Goal: Task Accomplishment & Management: Manage account settings

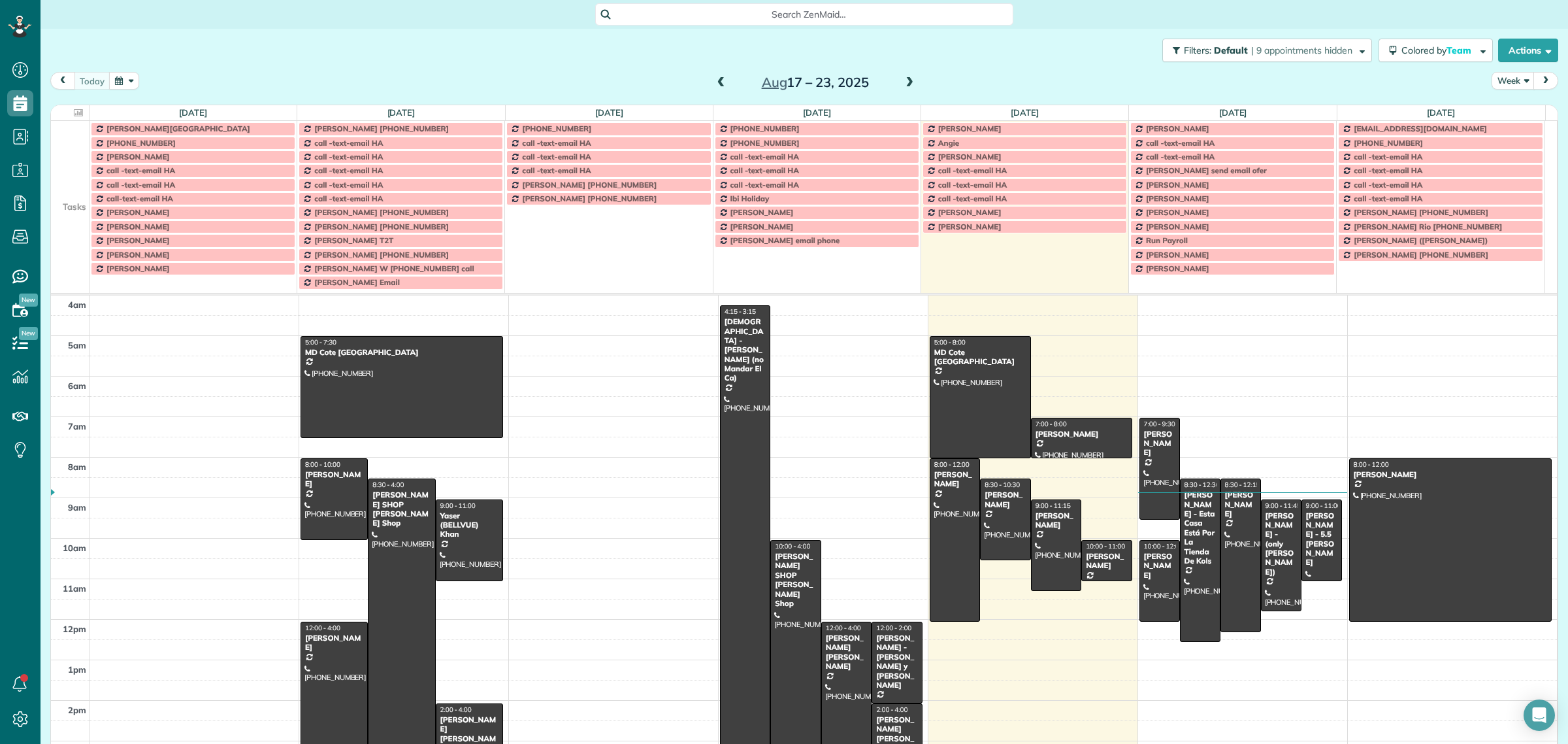
scroll to position [5, 5]
click at [799, 21] on div "Search ZenMaid…" at bounding box center [804, 14] width 418 height 22
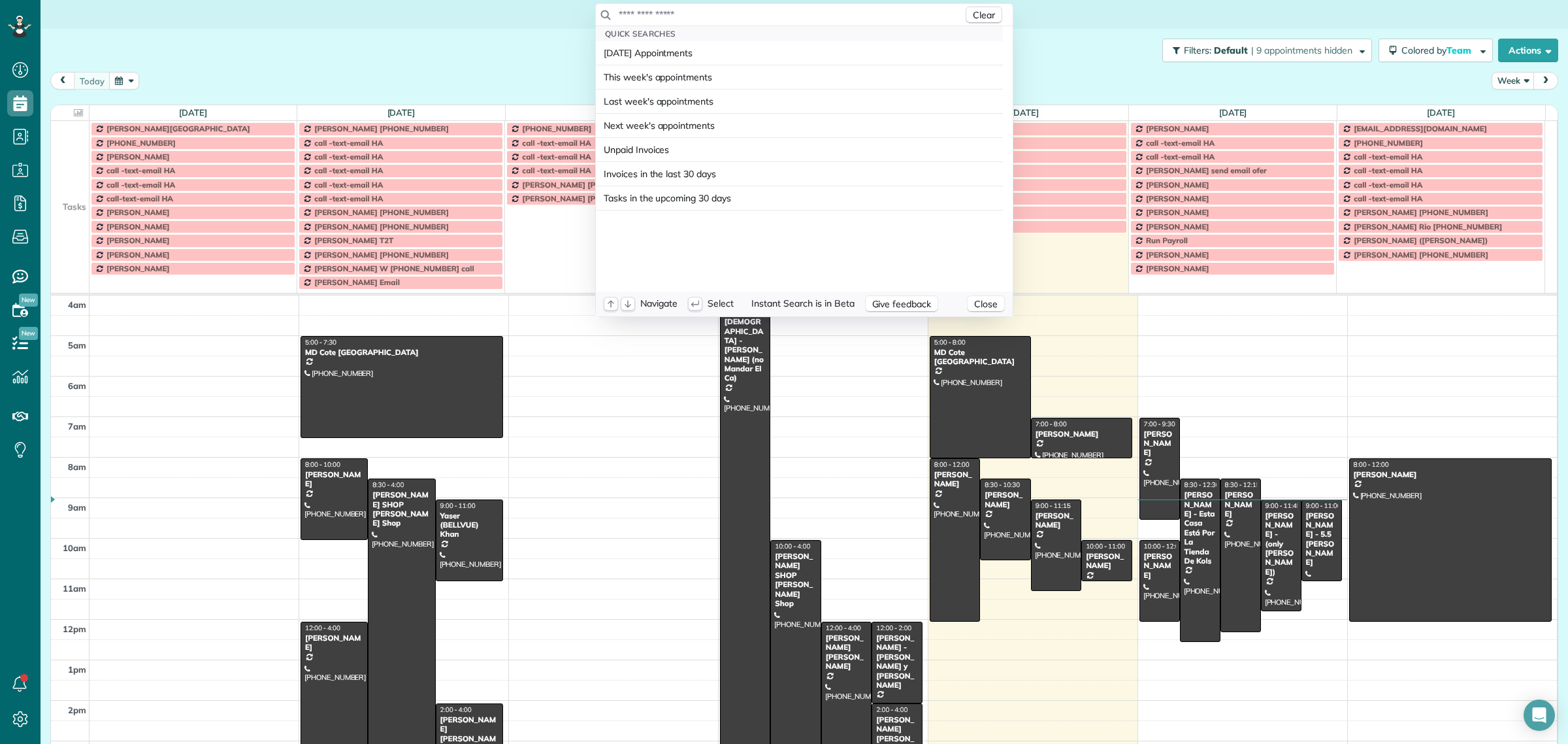
click at [792, 20] on input "text" at bounding box center [790, 14] width 345 height 13
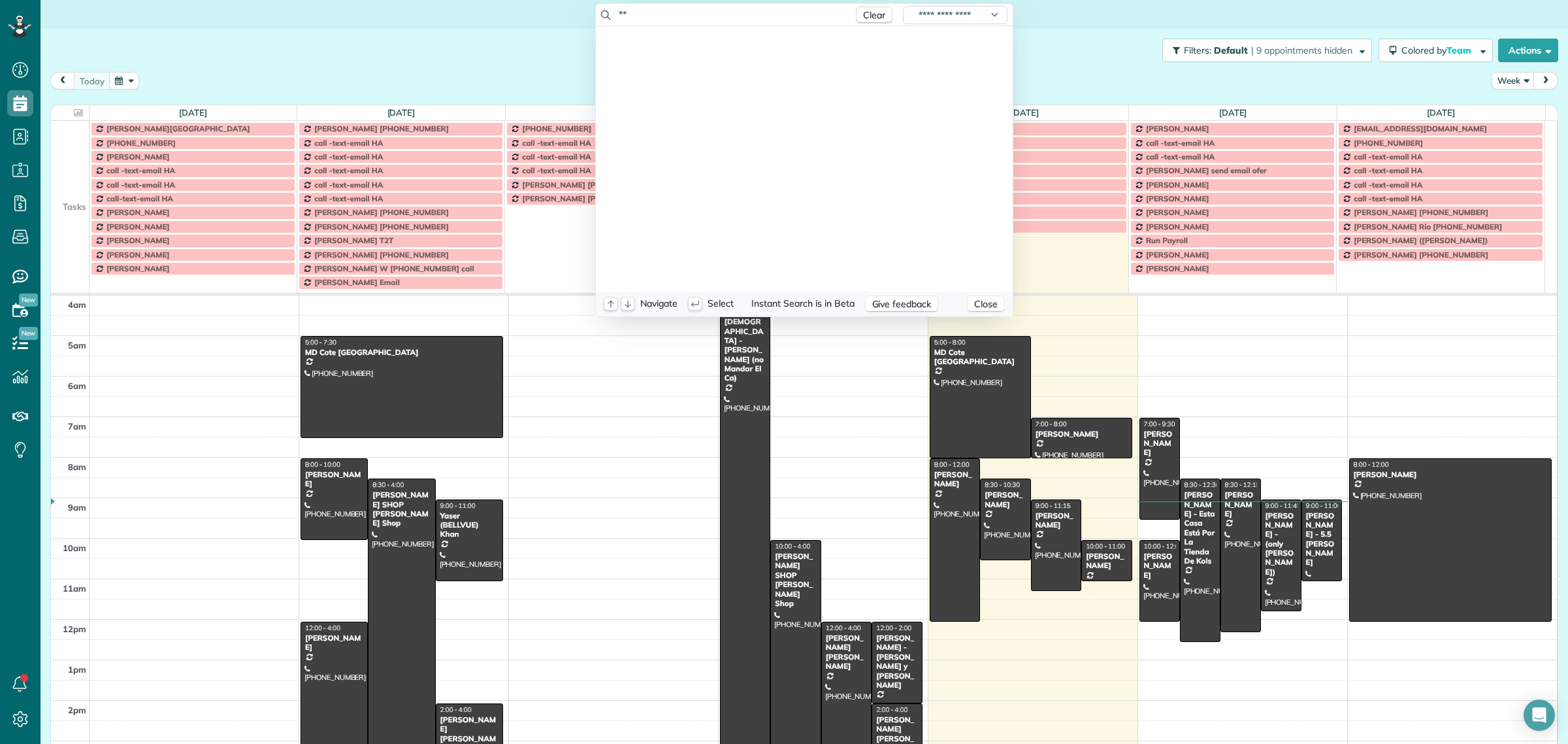
type input "*"
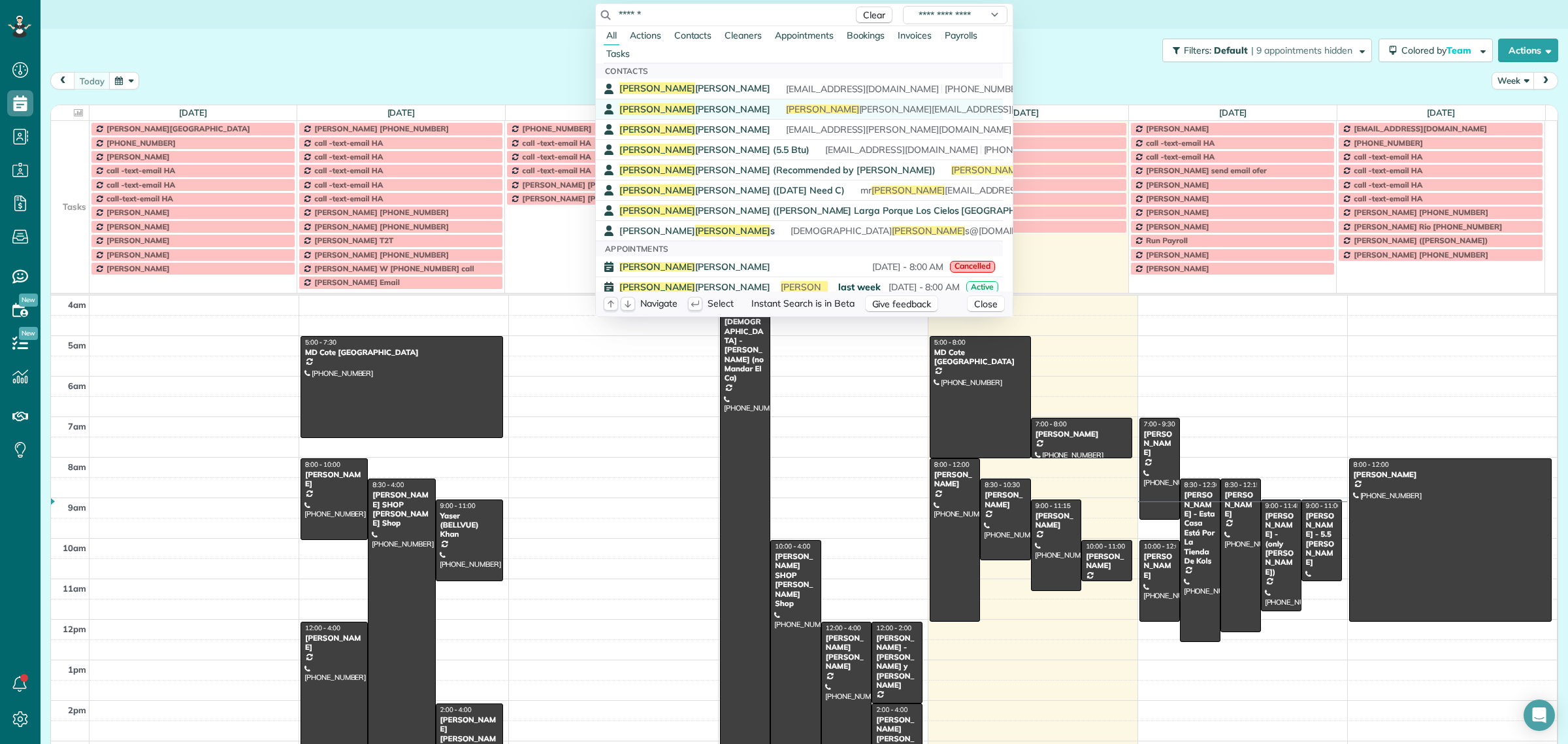
type input "******"
click at [675, 105] on span "Andrew Groeschel" at bounding box center [695, 109] width 151 height 12
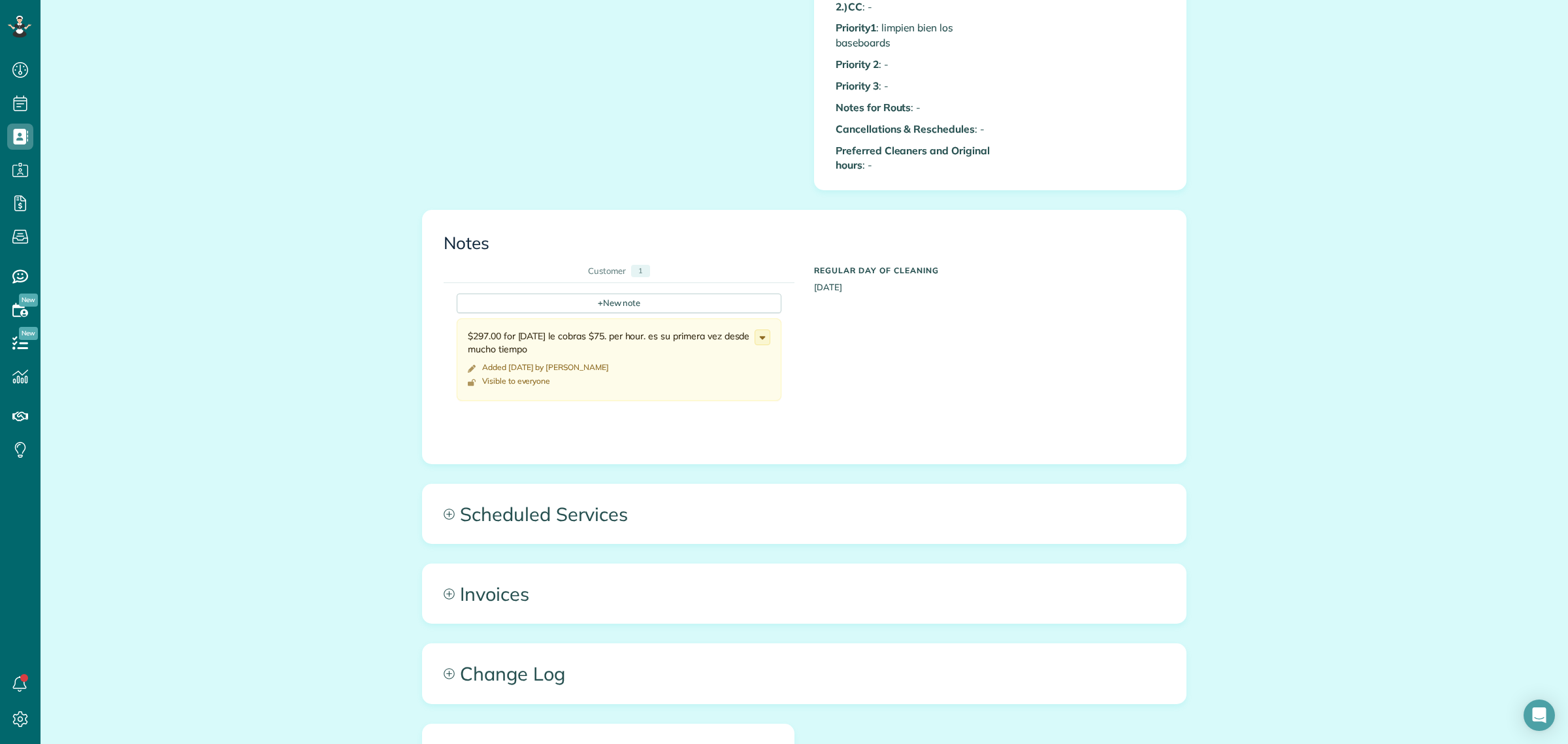
scroll to position [1413, 0]
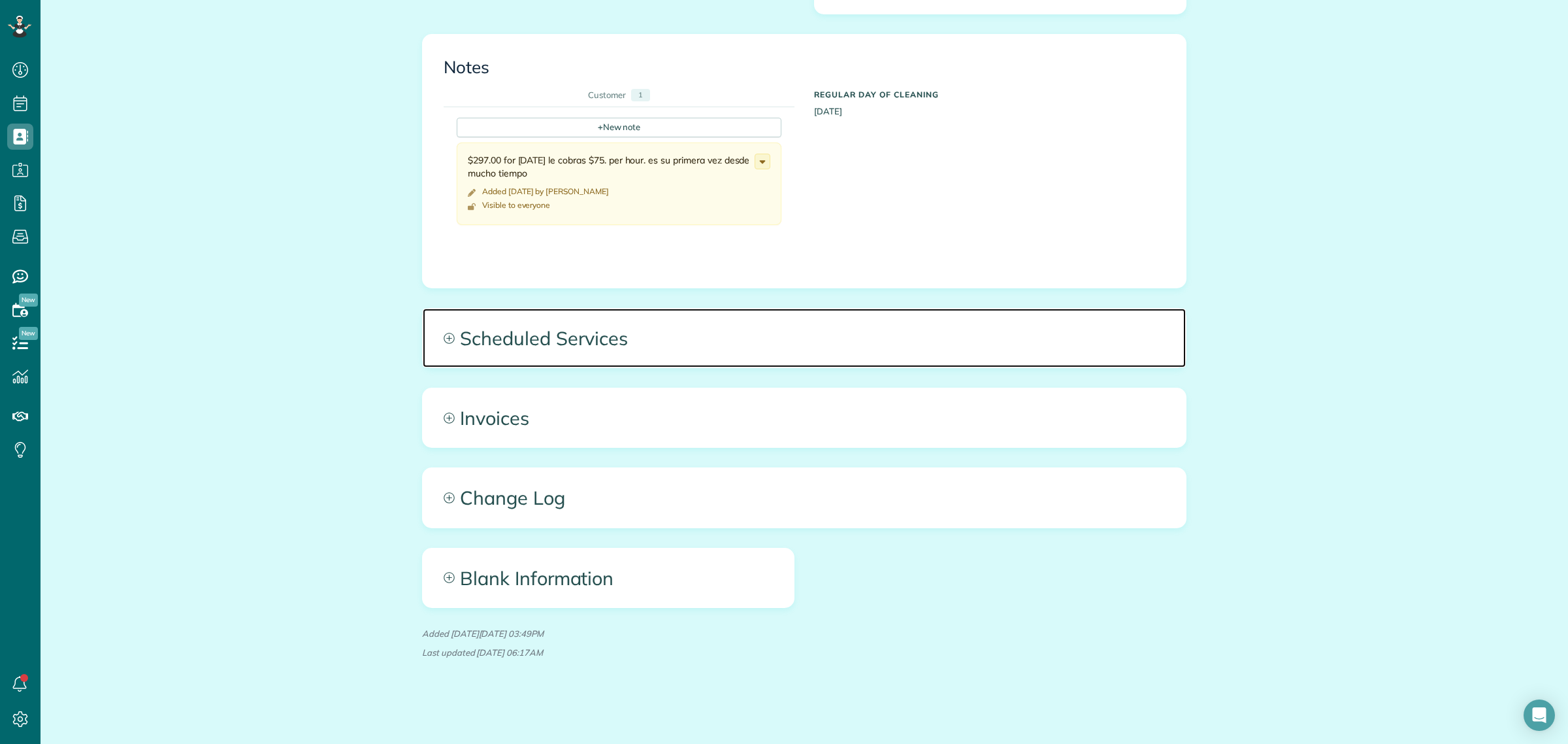
click at [554, 325] on span "Scheduled Services" at bounding box center [804, 338] width 764 height 59
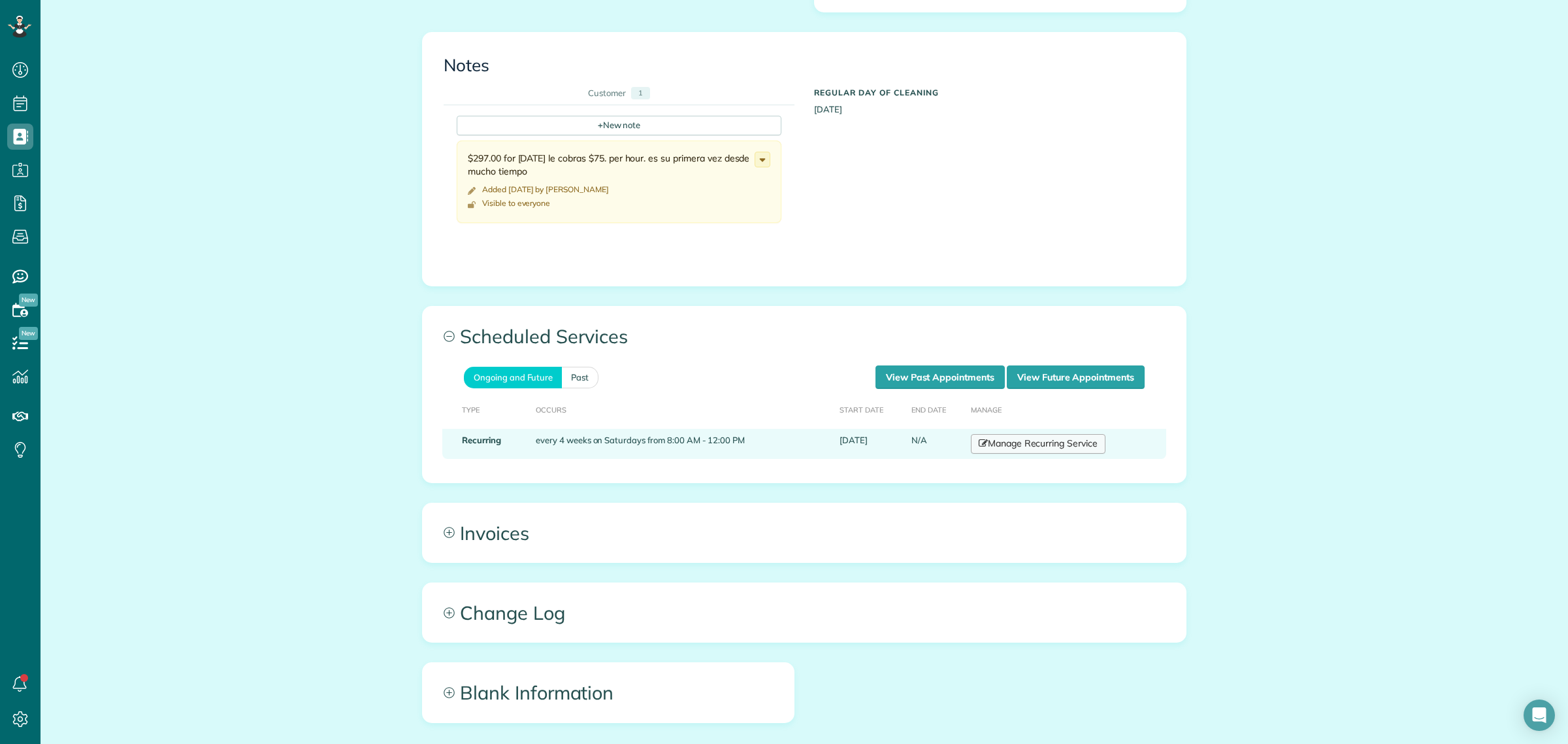
click at [1004, 446] on link "Manage Recurring Service" at bounding box center [1038, 444] width 135 height 20
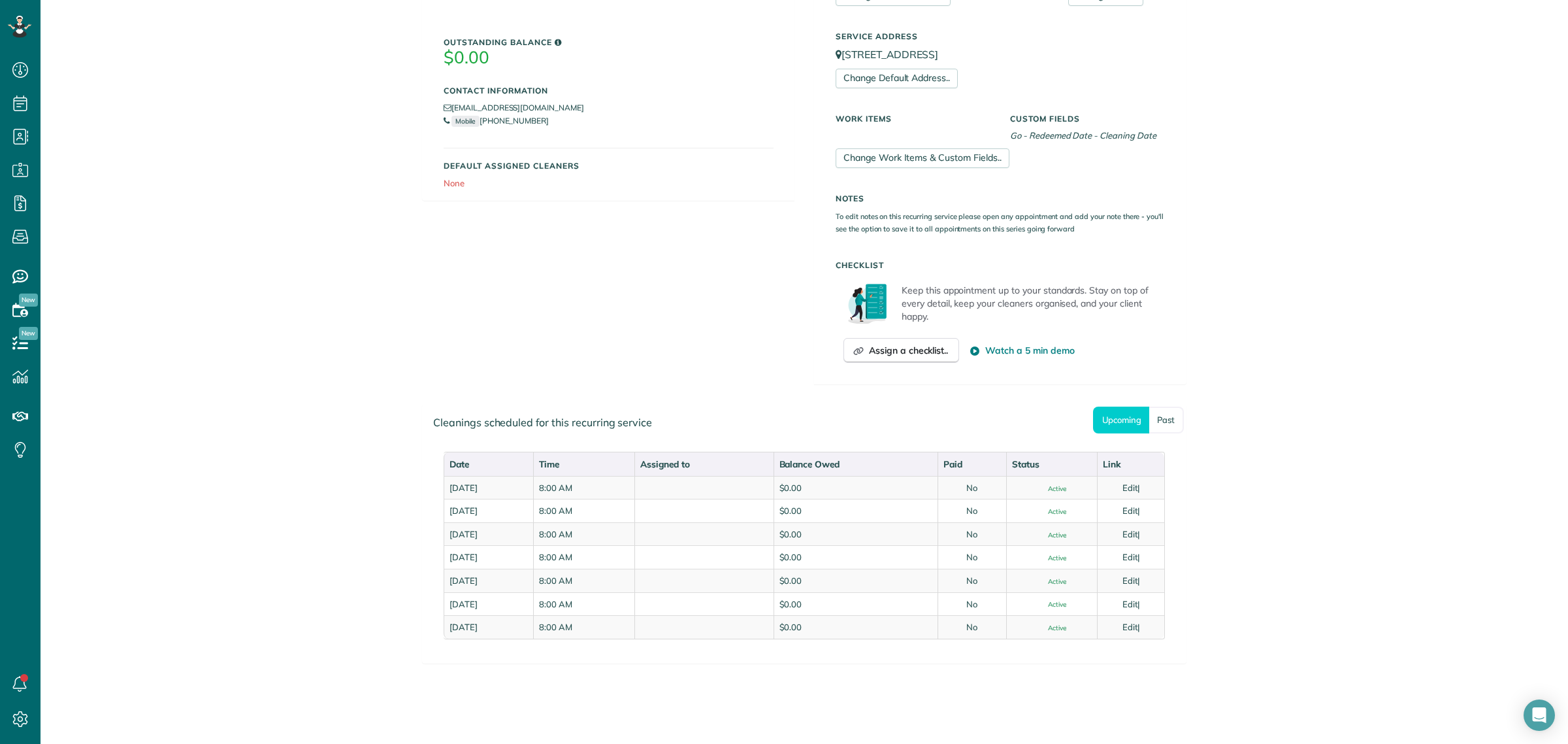
scroll to position [306, 0]
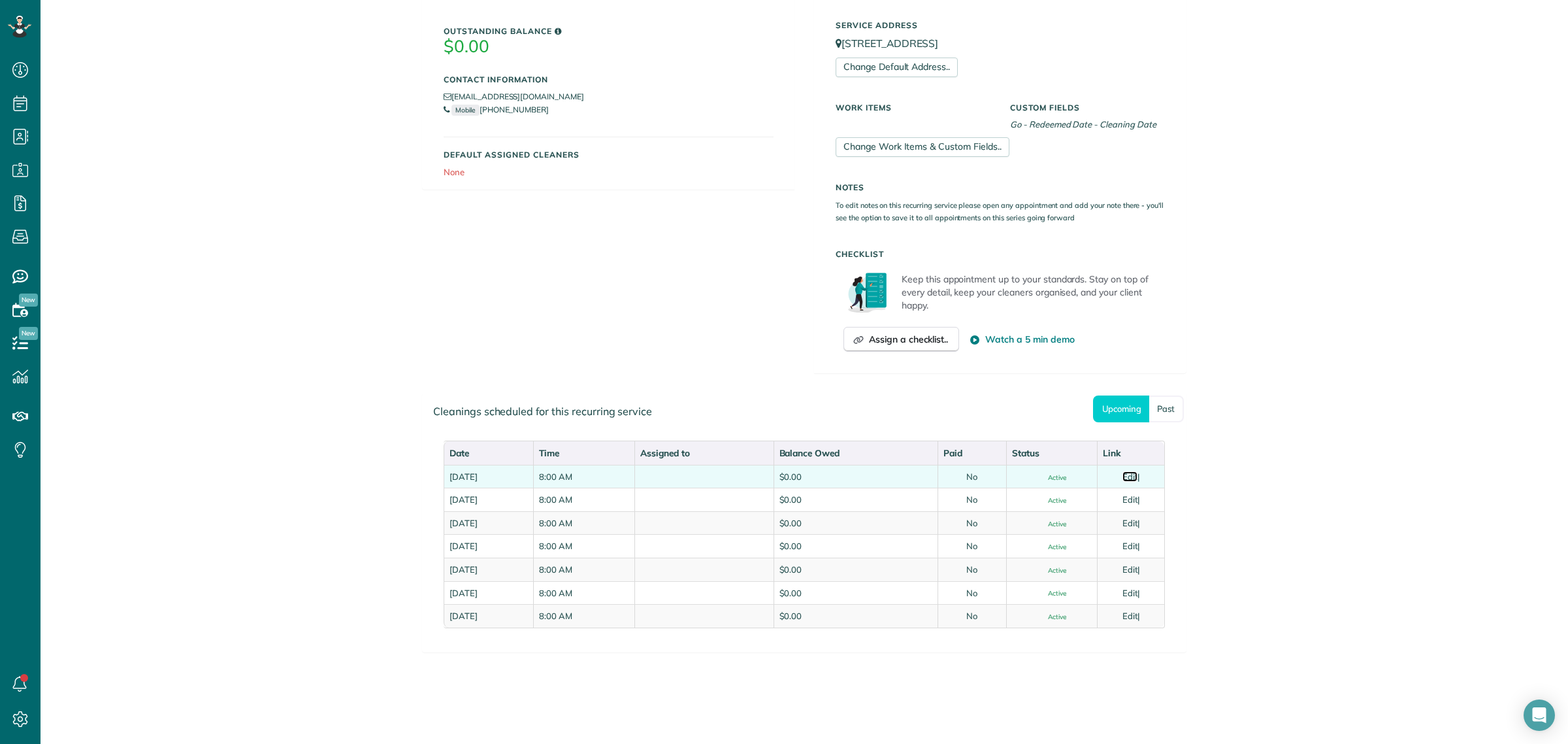
click at [1131, 476] on link "Edit" at bounding box center [1130, 476] width 16 height 11
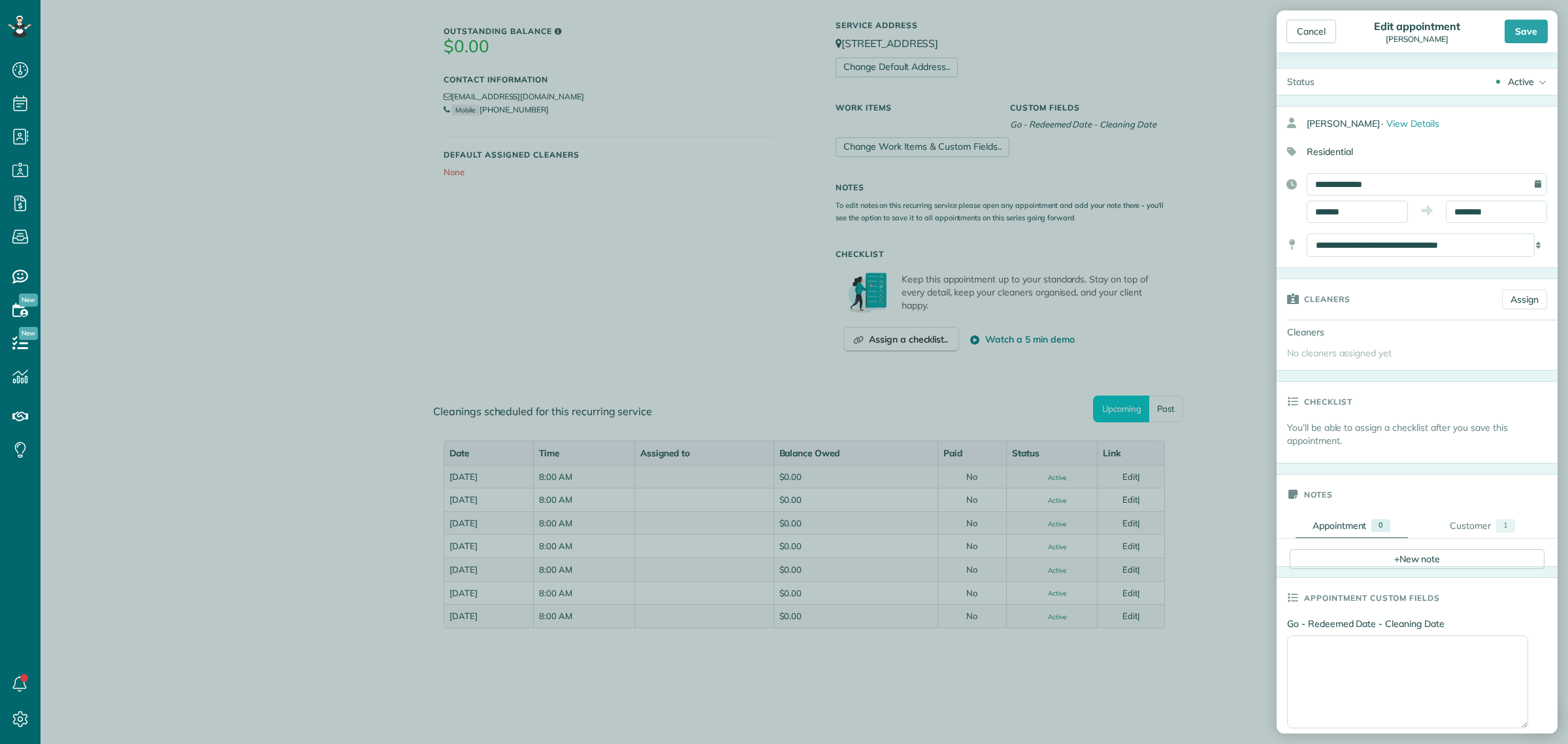
click at [1508, 86] on div "Active" at bounding box center [1521, 81] width 26 height 13
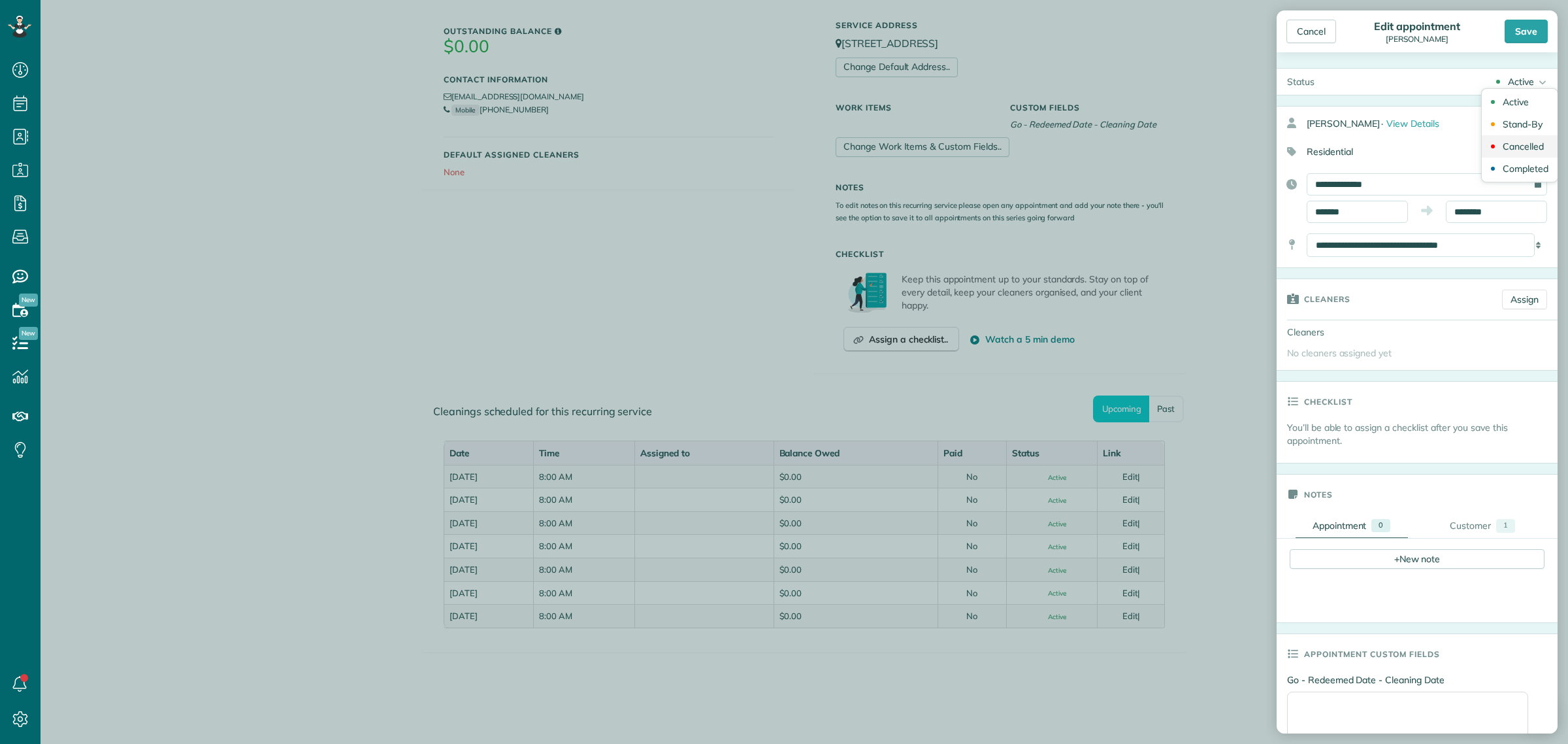
click at [1514, 149] on div "Cancelled" at bounding box center [1524, 146] width 41 height 9
click at [1526, 37] on div "Save" at bounding box center [1526, 31] width 43 height 23
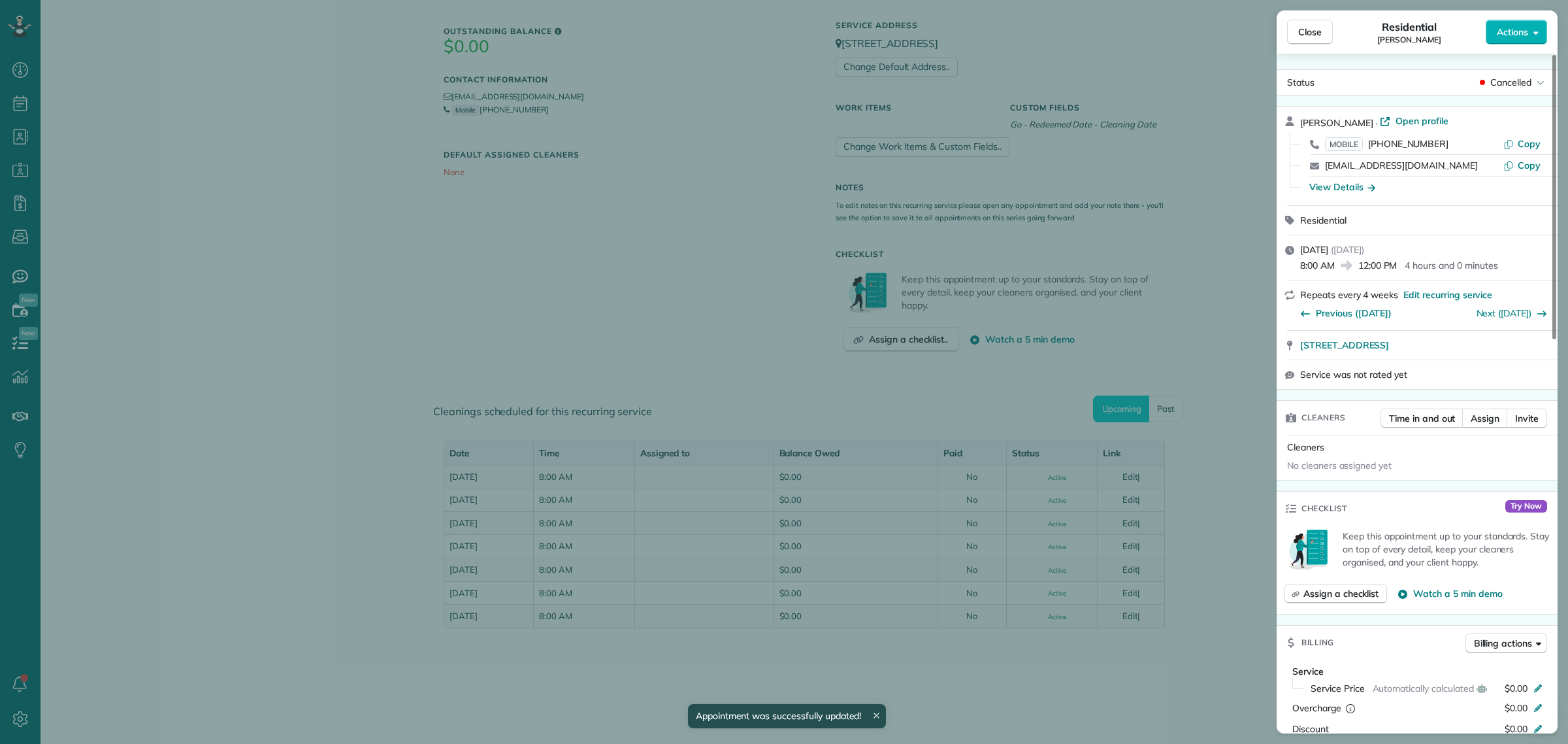
click at [1307, 40] on button "Close" at bounding box center [1310, 32] width 46 height 25
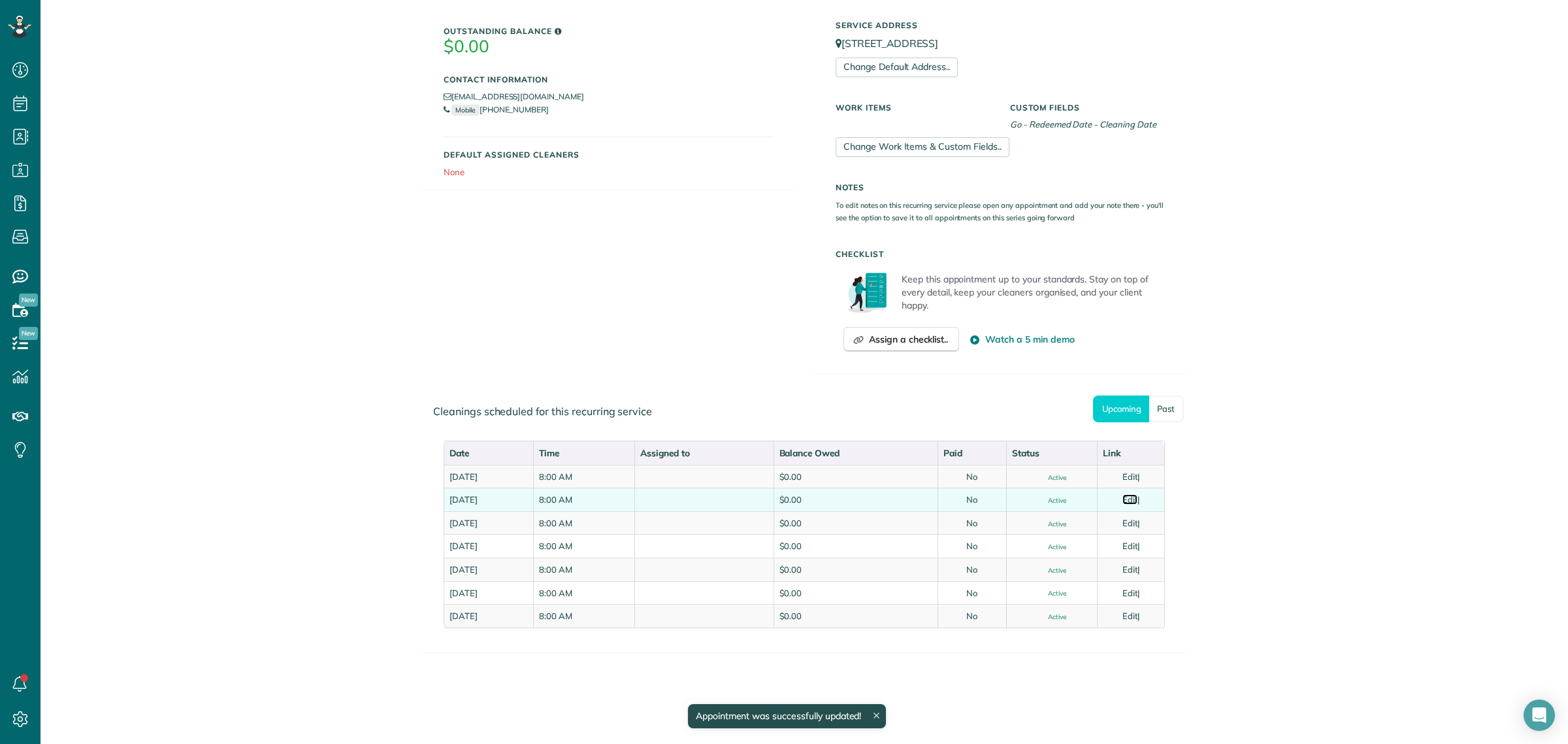
click at [1128, 494] on link "Edit" at bounding box center [1130, 499] width 16 height 11
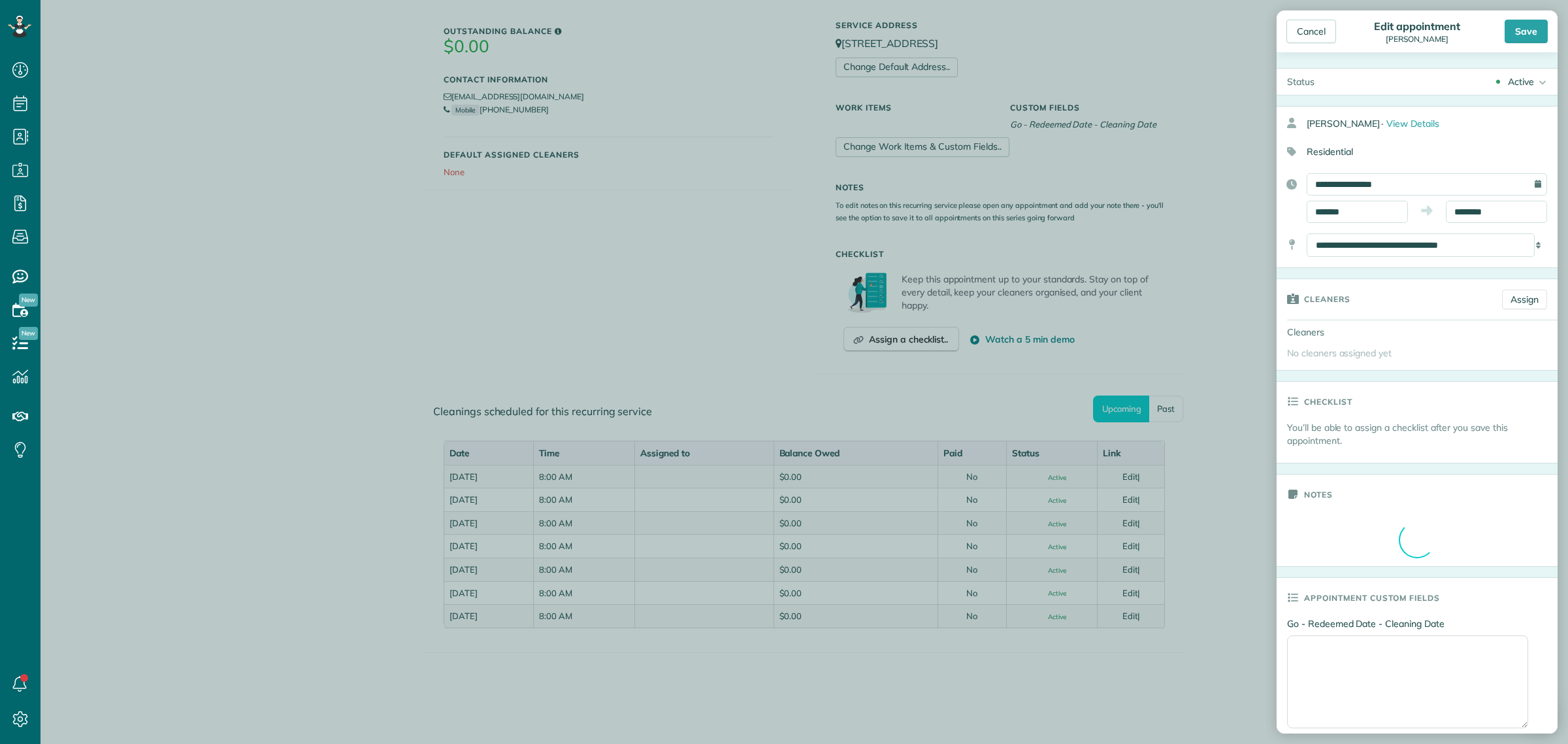
click at [1509, 83] on div "Active" at bounding box center [1521, 81] width 26 height 13
click at [1516, 147] on div "Cancelled" at bounding box center [1524, 146] width 41 height 9
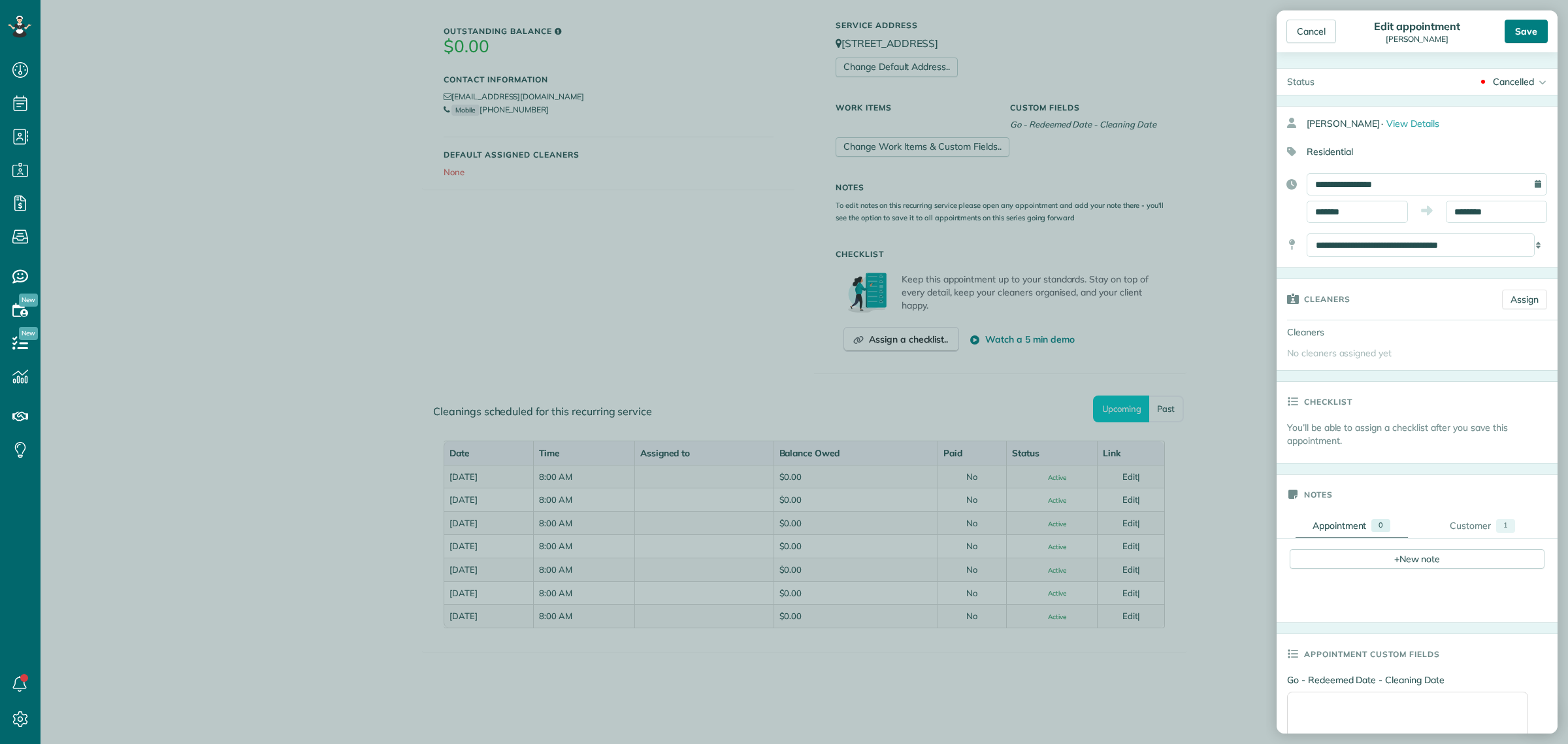
click at [1530, 38] on div "Save" at bounding box center [1526, 31] width 43 height 23
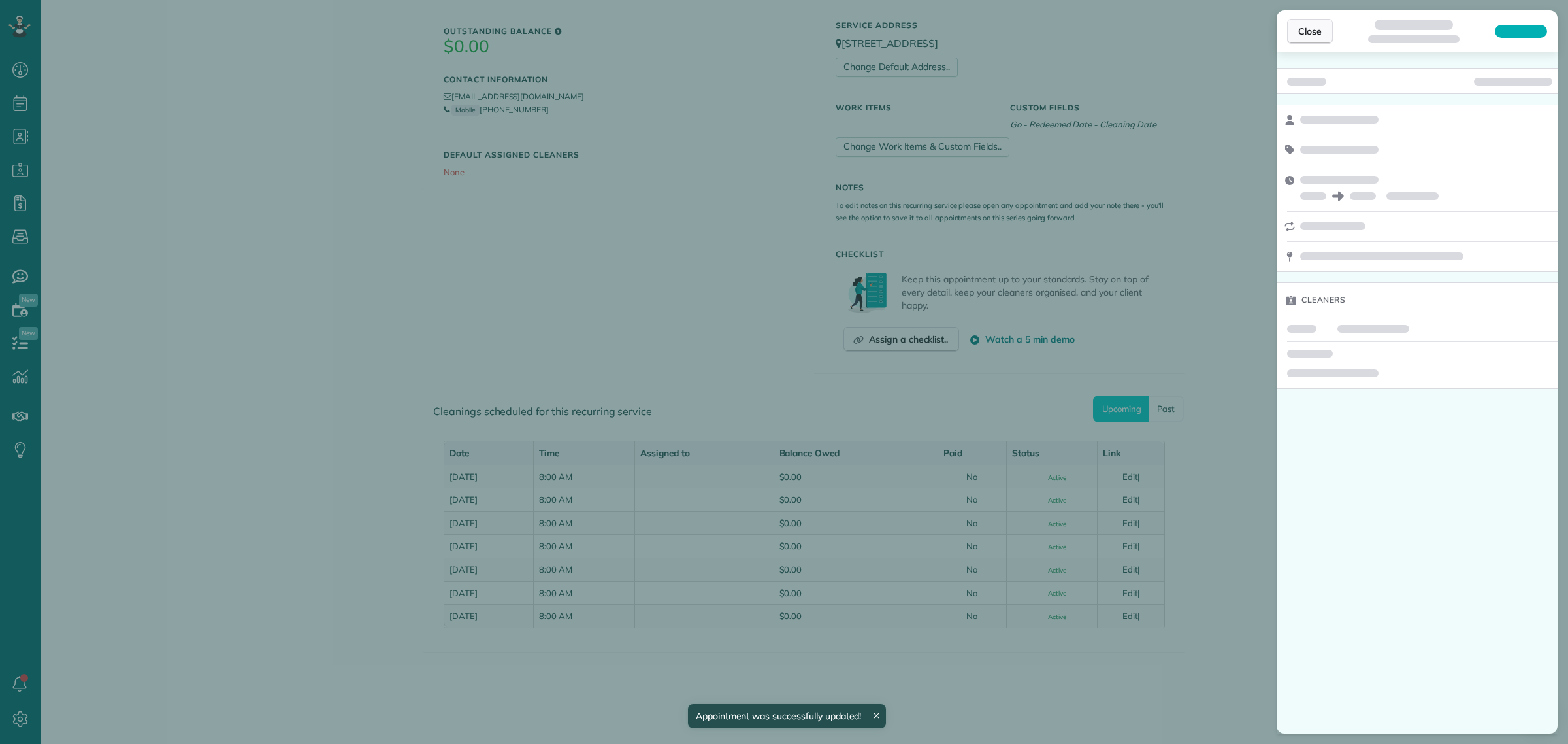
click at [1315, 34] on span "Close" at bounding box center [1309, 31] width 23 height 13
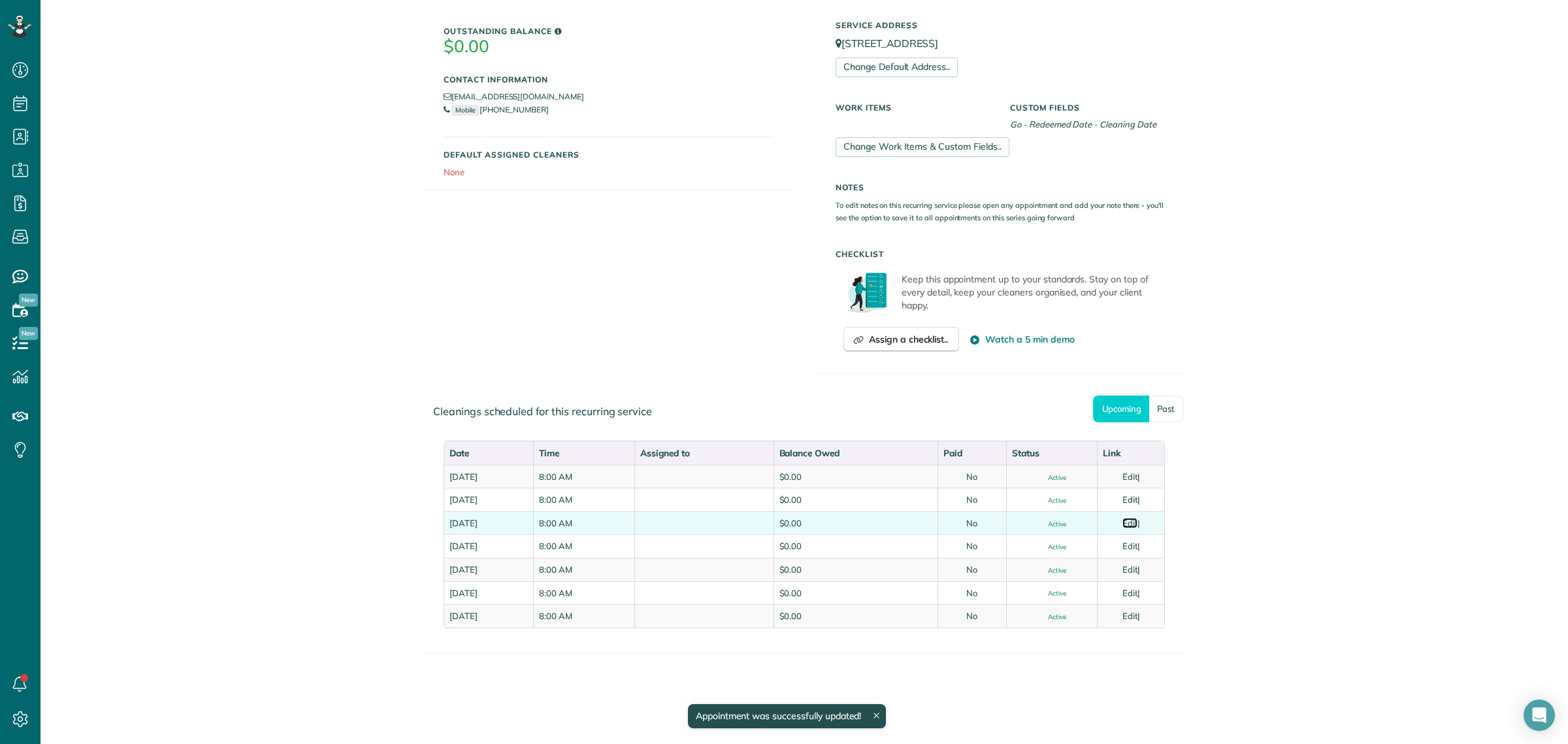
click at [1125, 518] on link "Edit" at bounding box center [1130, 523] width 16 height 11
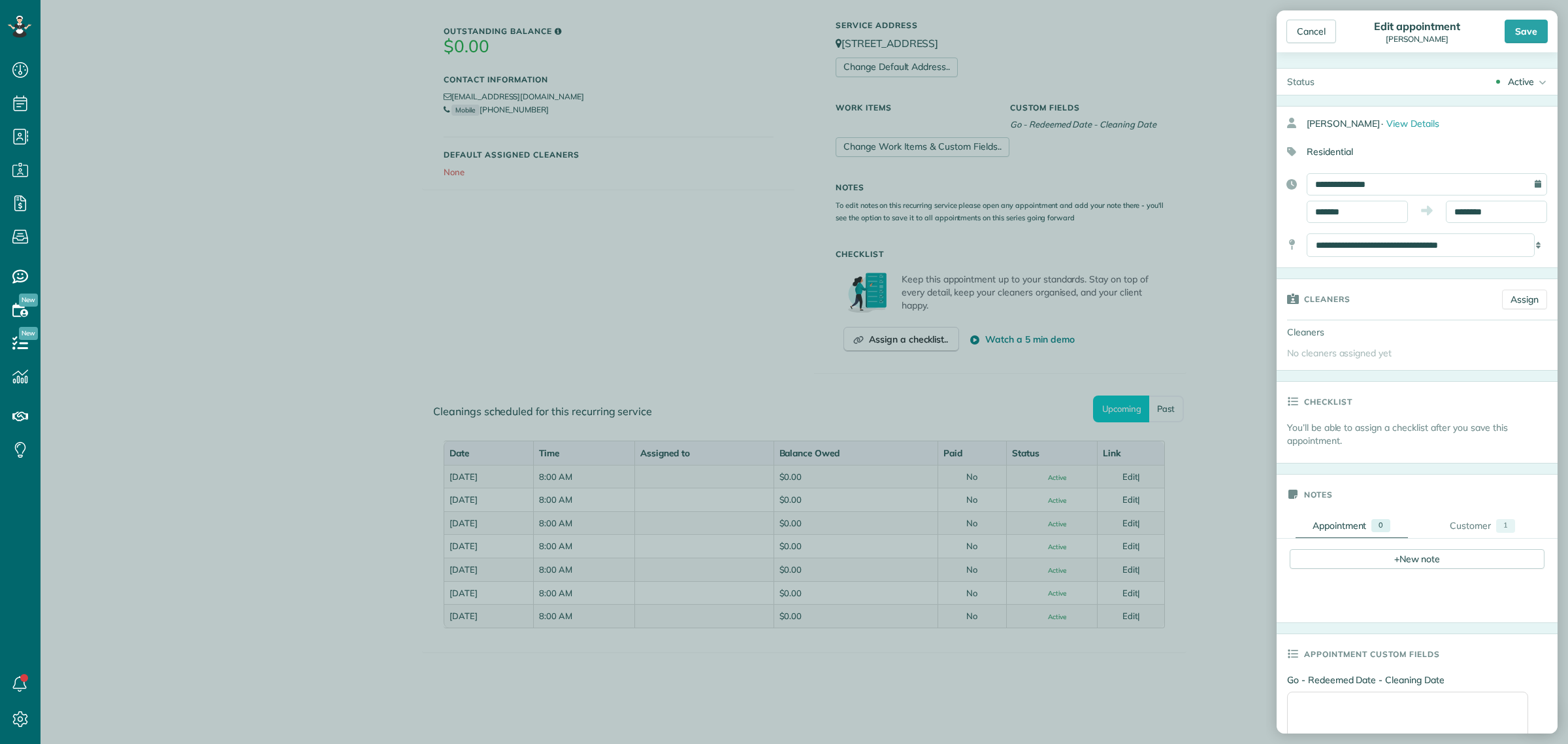
click at [1511, 76] on div "Active" at bounding box center [1521, 81] width 26 height 13
click at [1514, 148] on div "Cancelled" at bounding box center [1524, 146] width 41 height 9
click at [1320, 31] on div "Cancel" at bounding box center [1312, 31] width 49 height 23
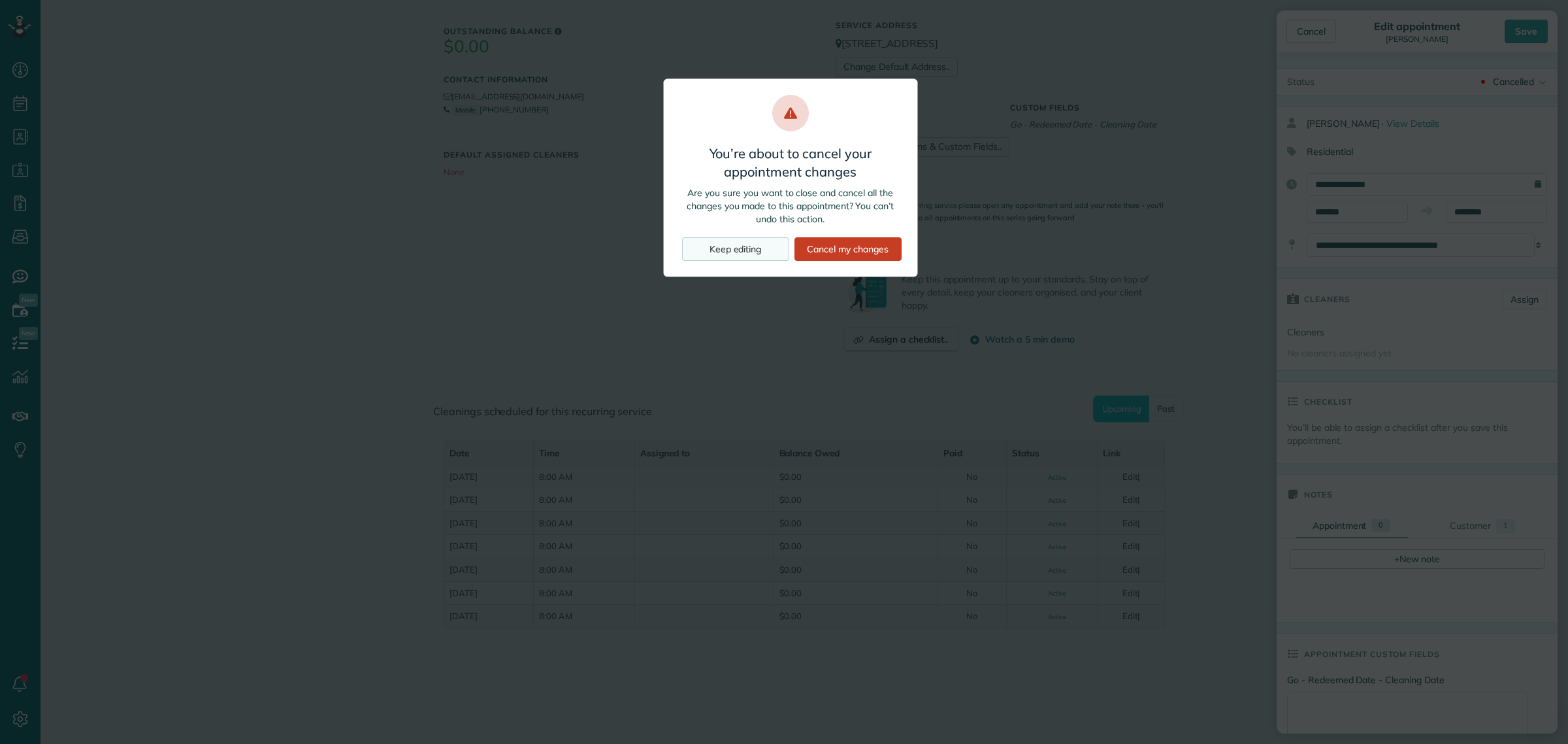
click at [736, 252] on div "Keep editing" at bounding box center [736, 249] width 107 height 23
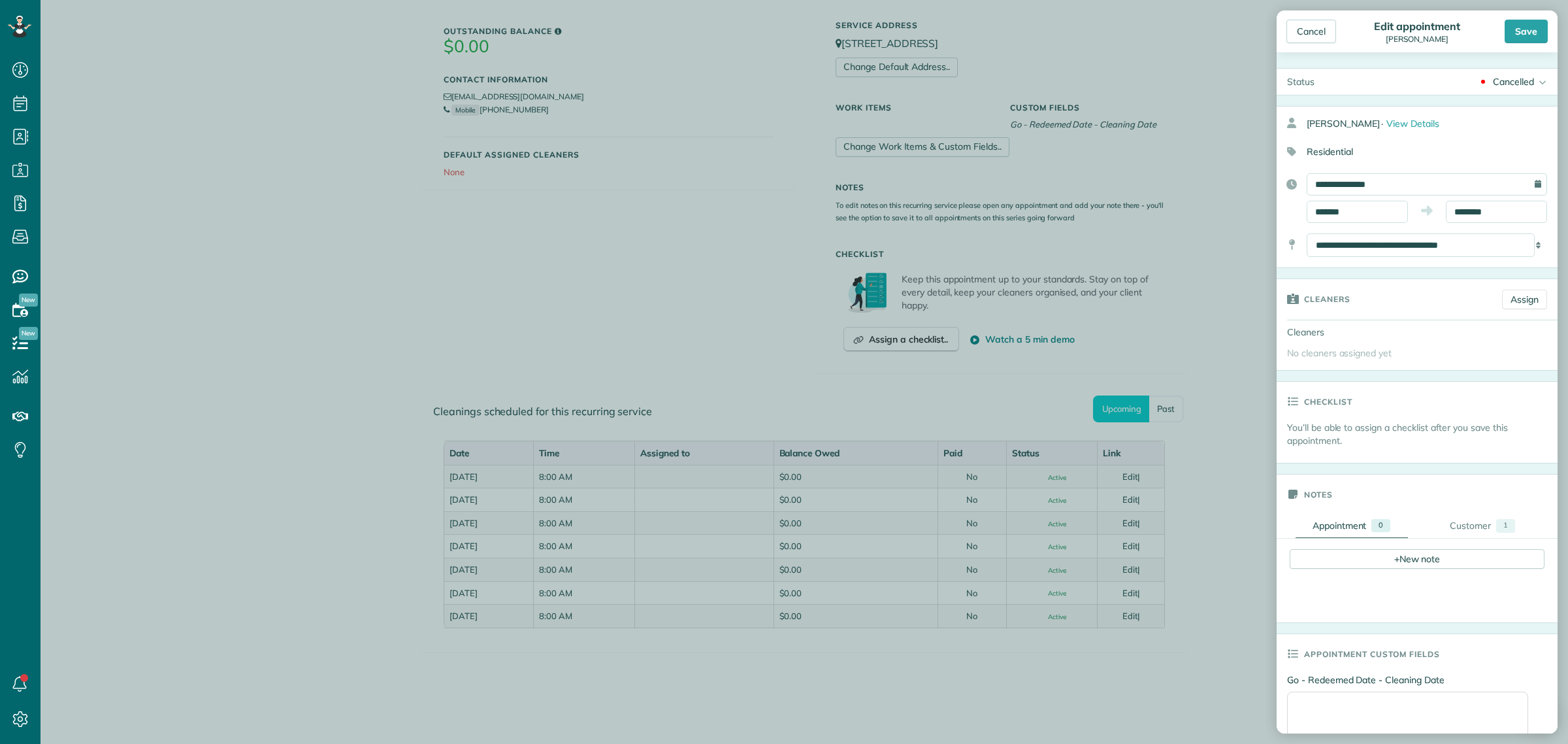
click at [1539, 30] on div "Save" at bounding box center [1526, 31] width 43 height 23
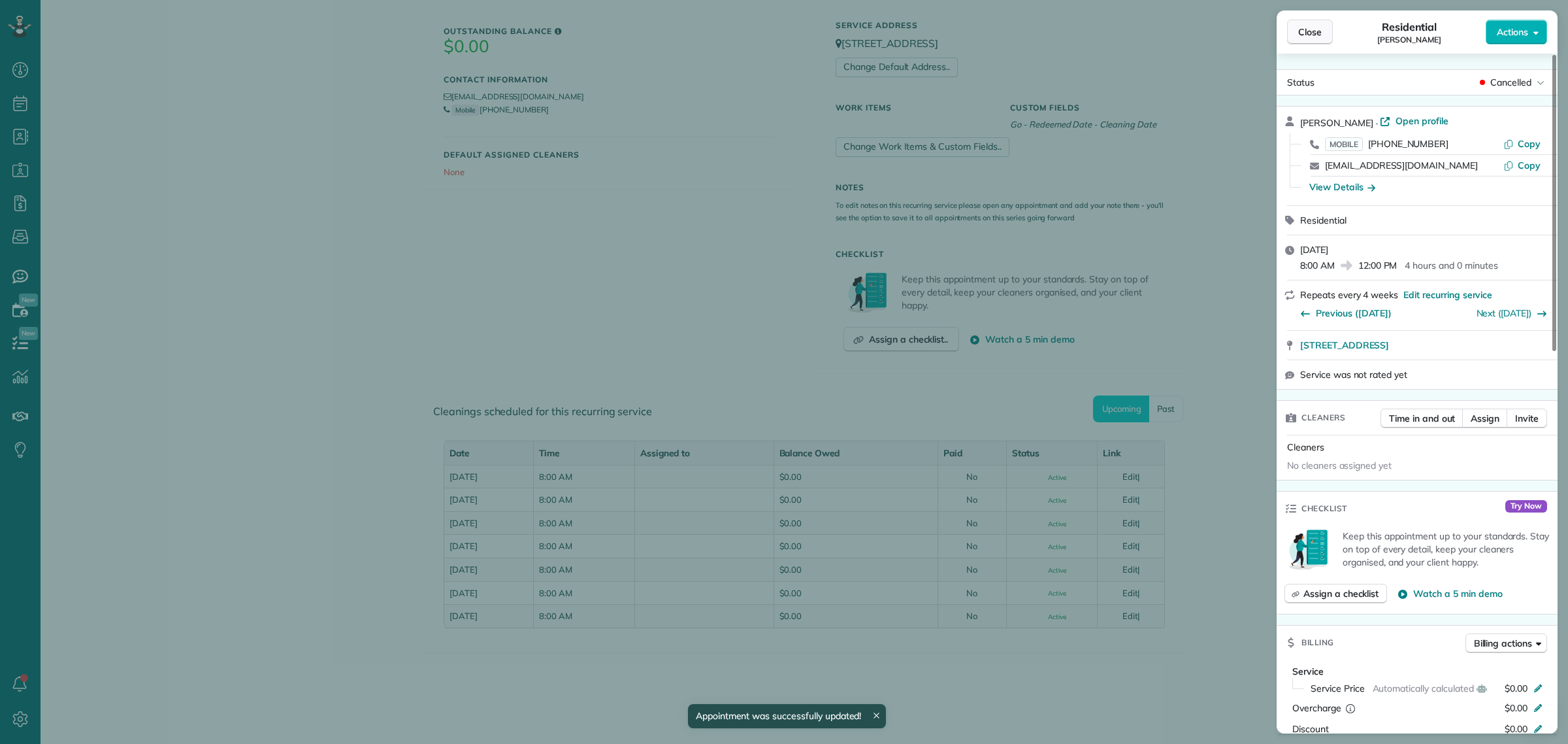
click at [1318, 33] on span "Close" at bounding box center [1309, 32] width 23 height 13
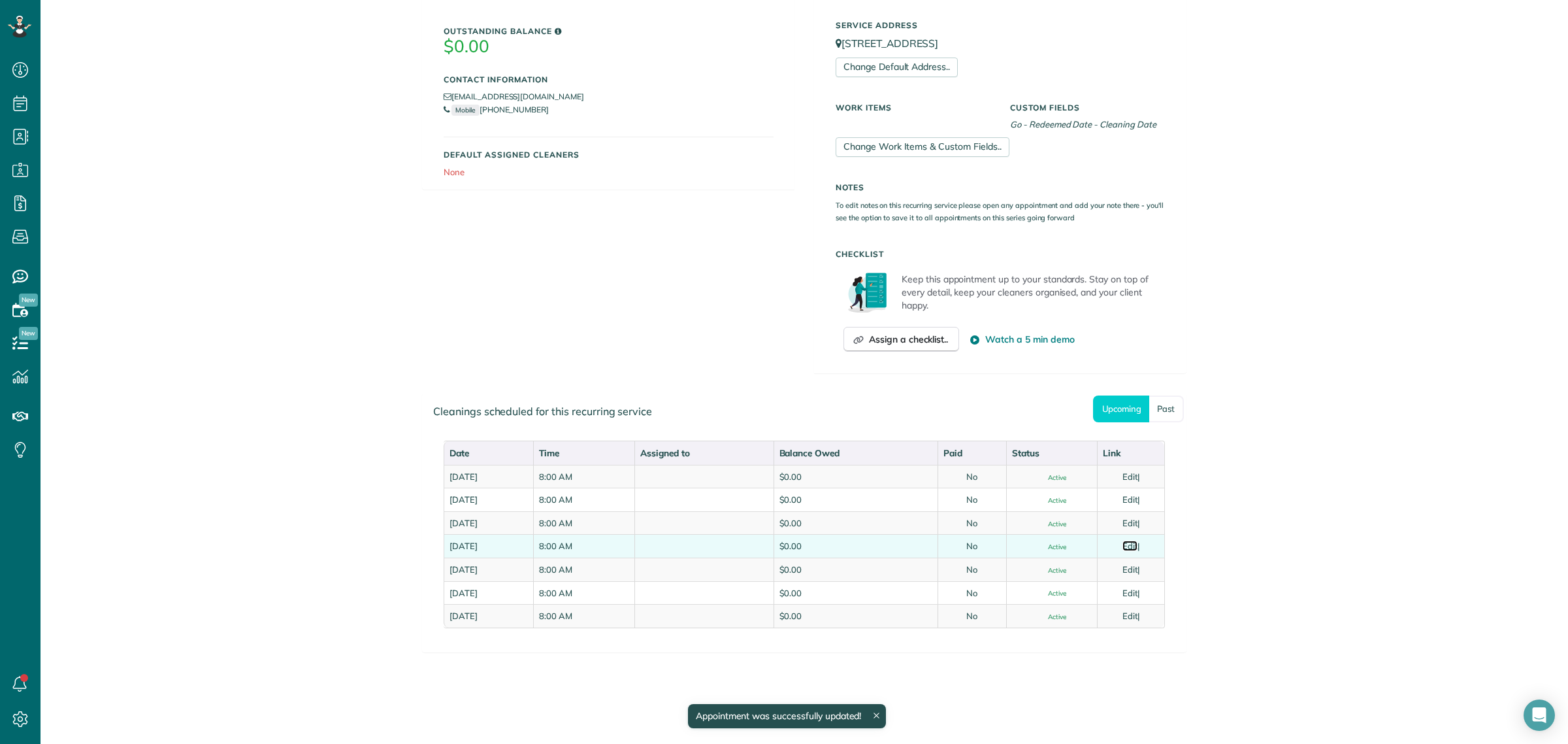
click at [1134, 547] on link "Edit" at bounding box center [1130, 545] width 16 height 11
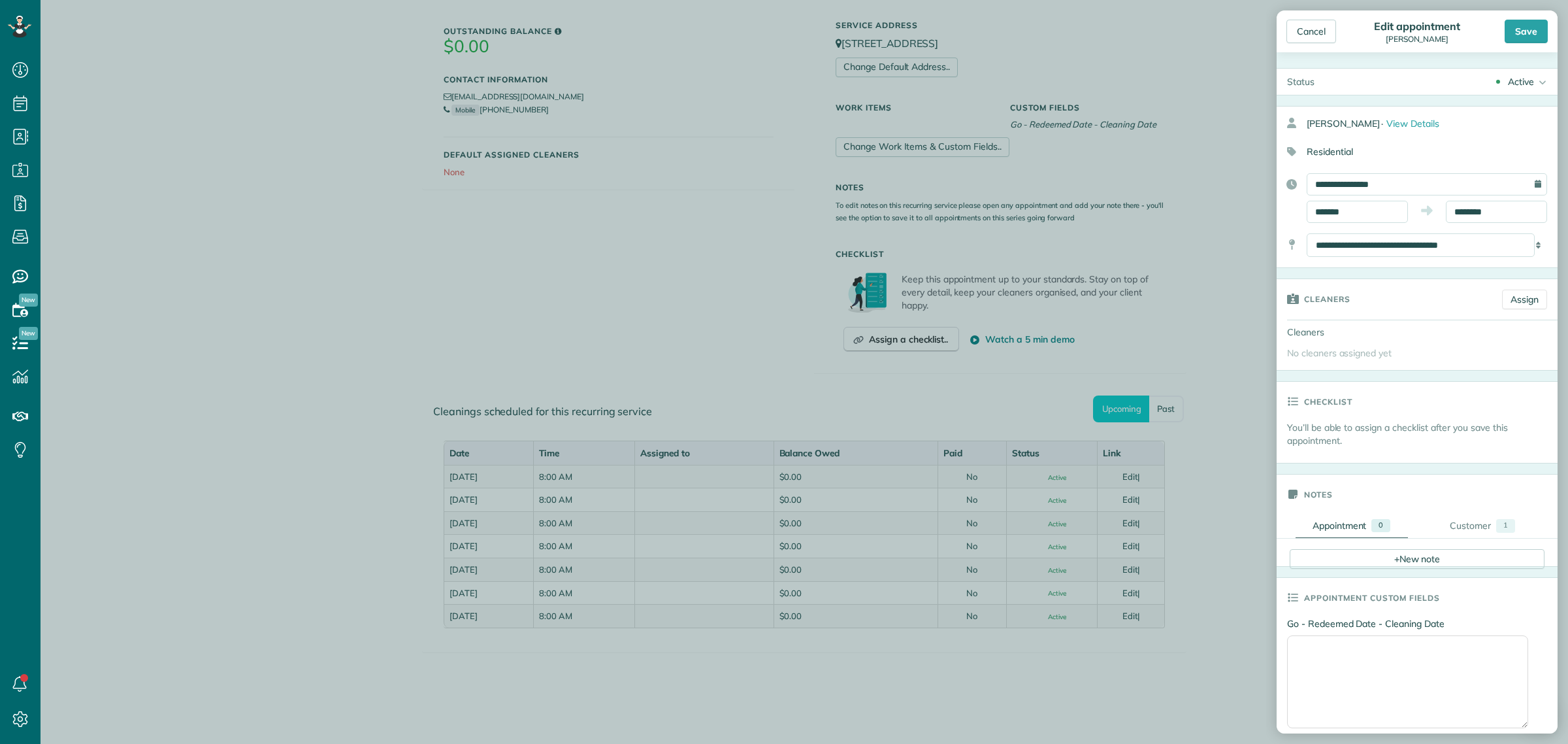
click at [1521, 82] on div "Active" at bounding box center [1521, 81] width 26 height 13
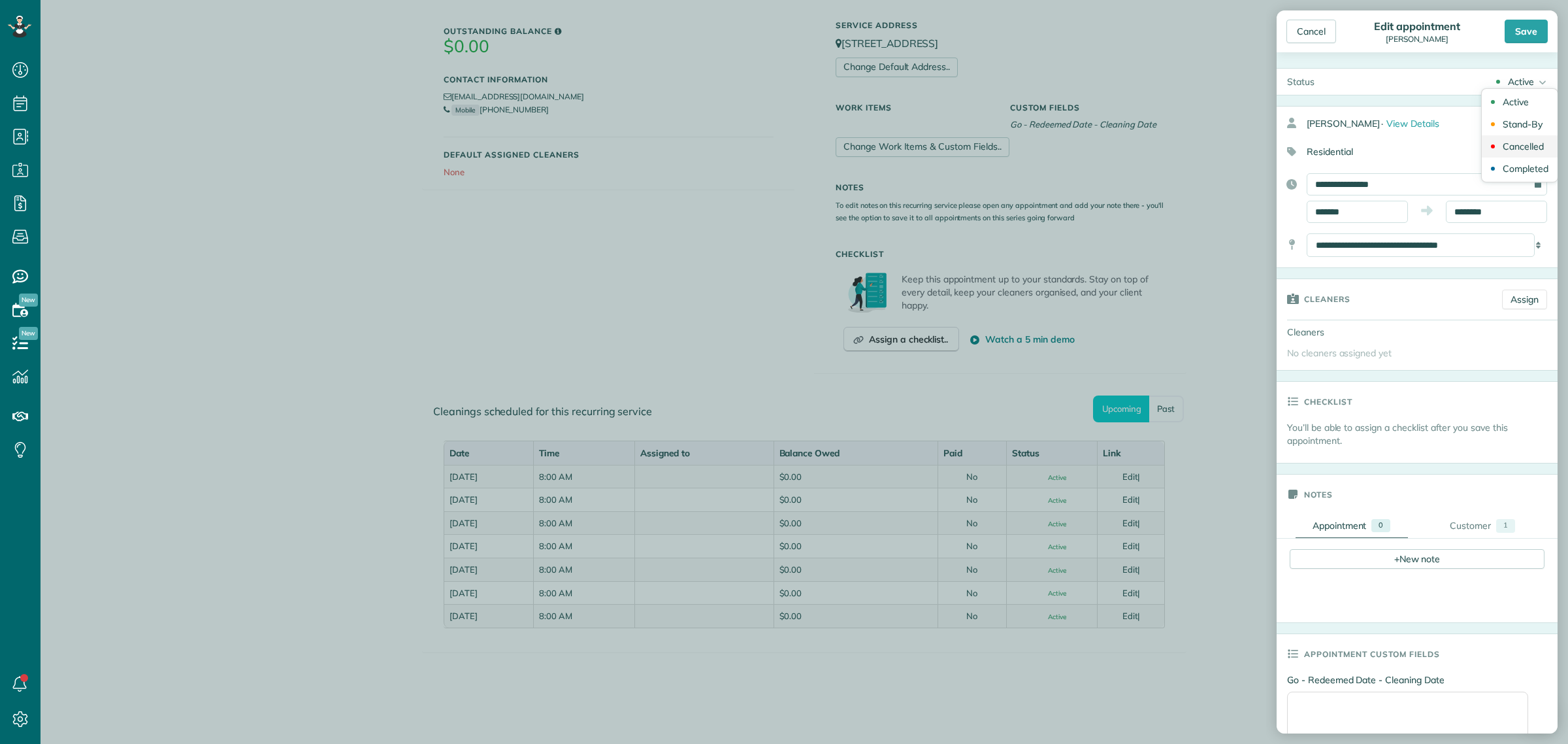
click at [1521, 149] on div "Cancelled" at bounding box center [1524, 146] width 41 height 9
click at [1528, 31] on div "Save" at bounding box center [1526, 31] width 43 height 23
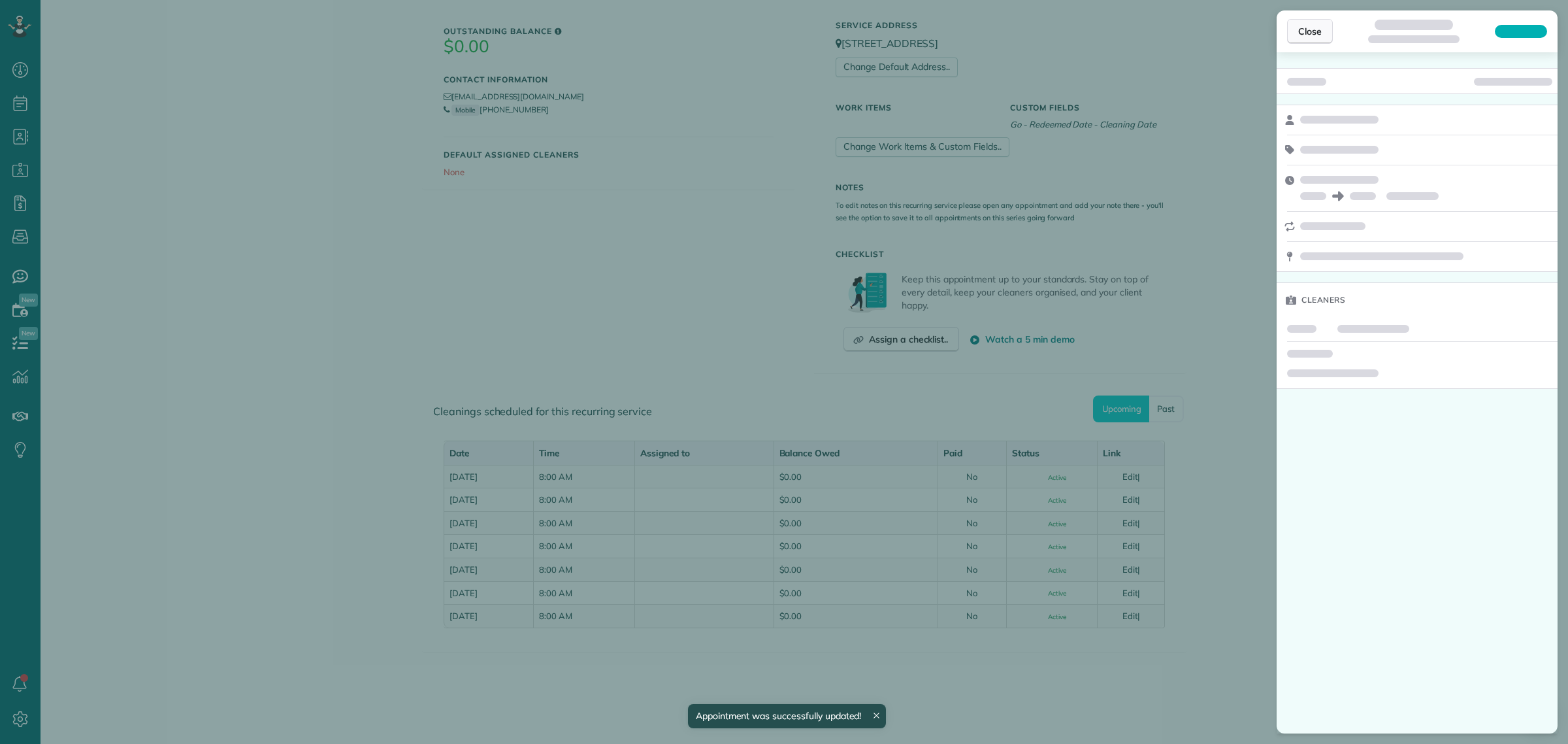
click at [1310, 30] on span "Close" at bounding box center [1309, 31] width 23 height 13
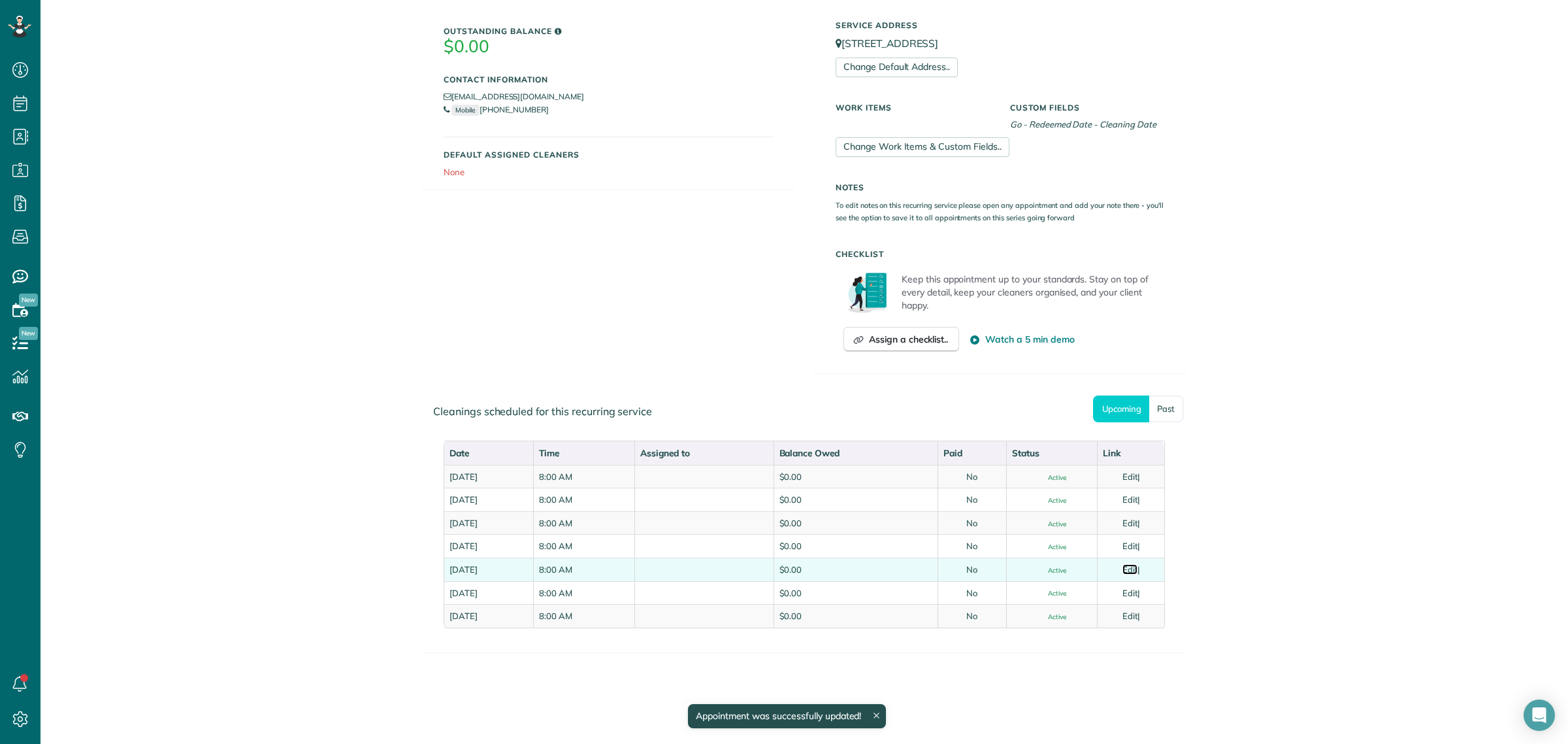
click at [1127, 569] on link "Edit" at bounding box center [1130, 569] width 16 height 11
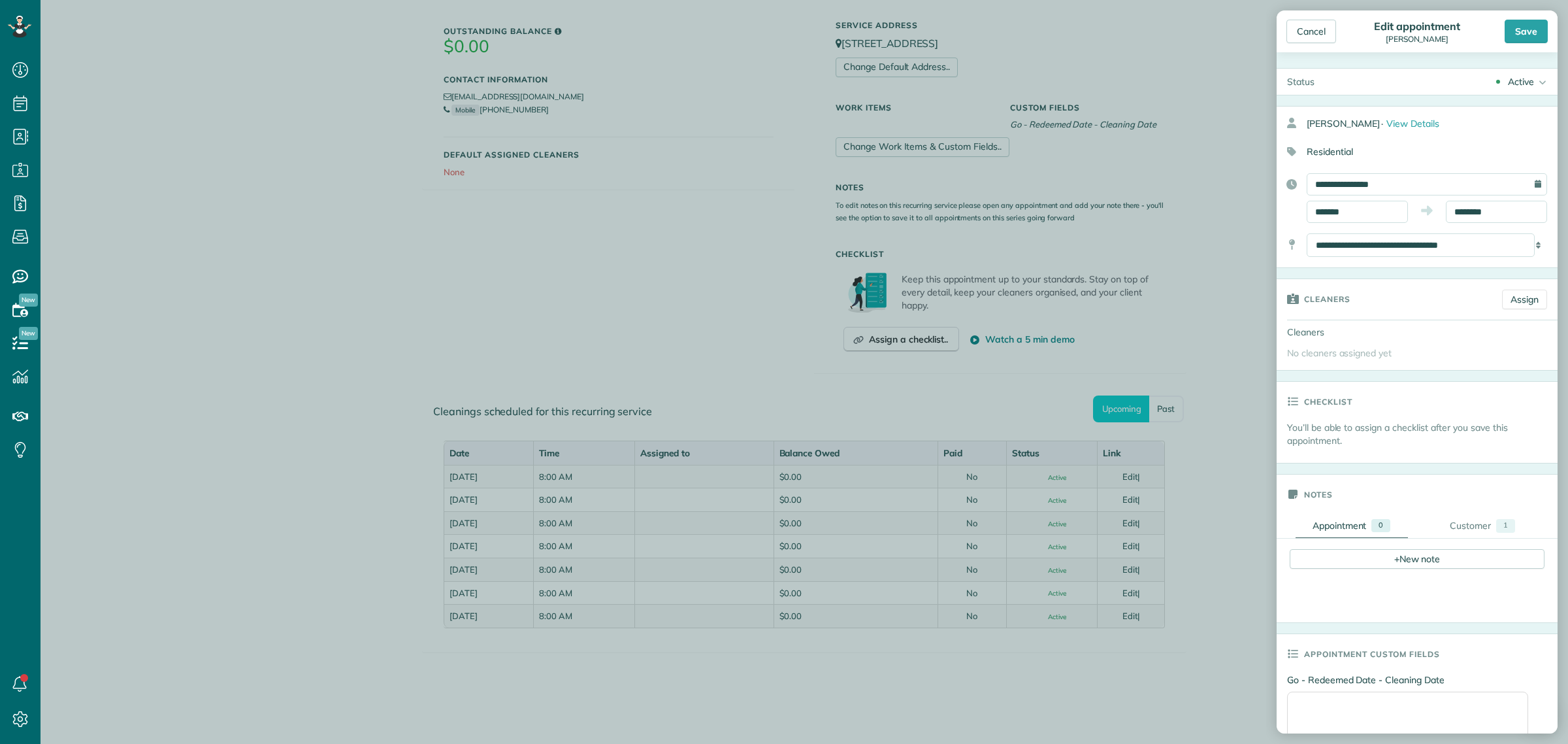
click at [1516, 87] on div "Active" at bounding box center [1521, 81] width 26 height 13
click at [1528, 145] on div "Cancelled" at bounding box center [1524, 146] width 41 height 9
click at [1533, 36] on div "Save" at bounding box center [1526, 31] width 43 height 23
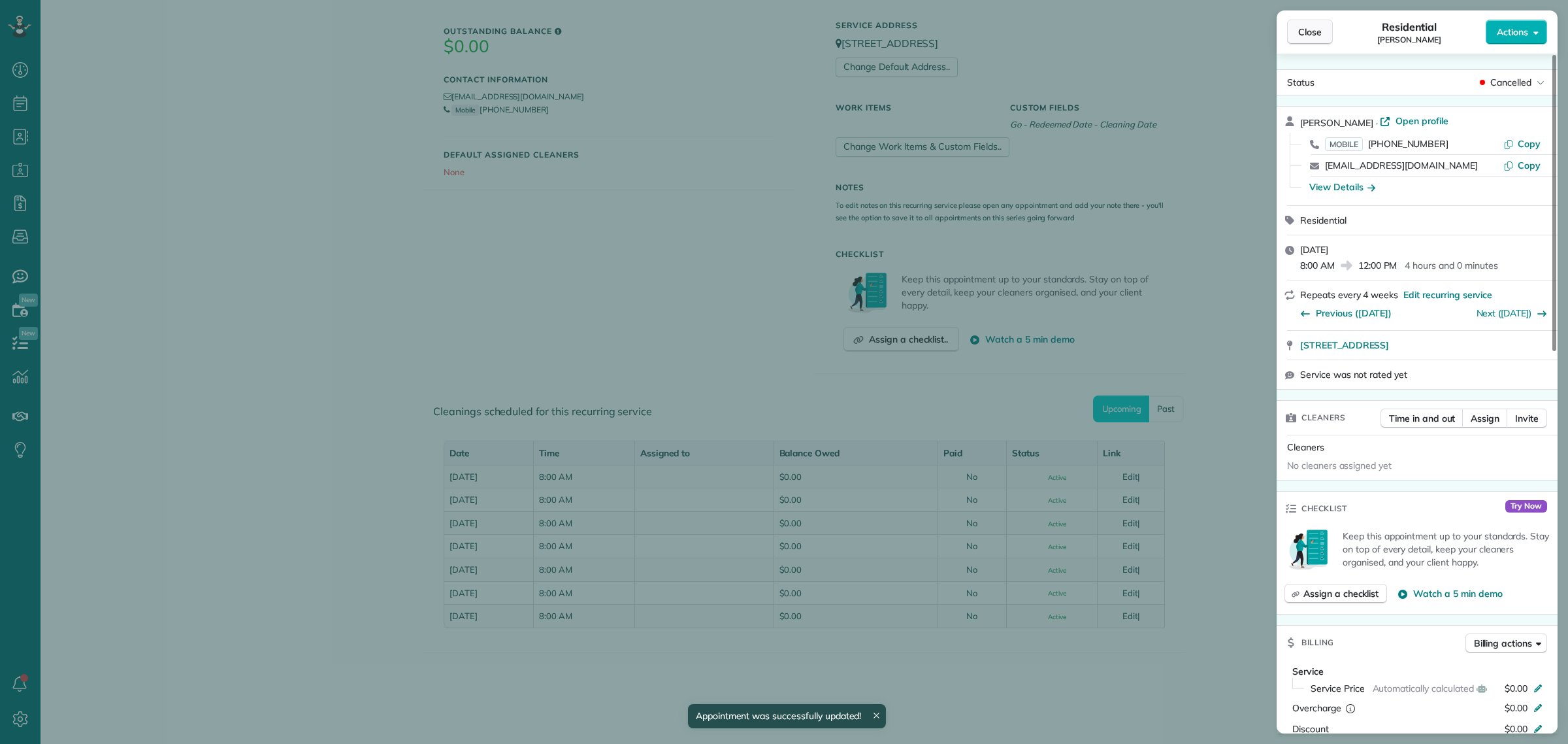
click at [1314, 37] on span "Close" at bounding box center [1309, 32] width 23 height 13
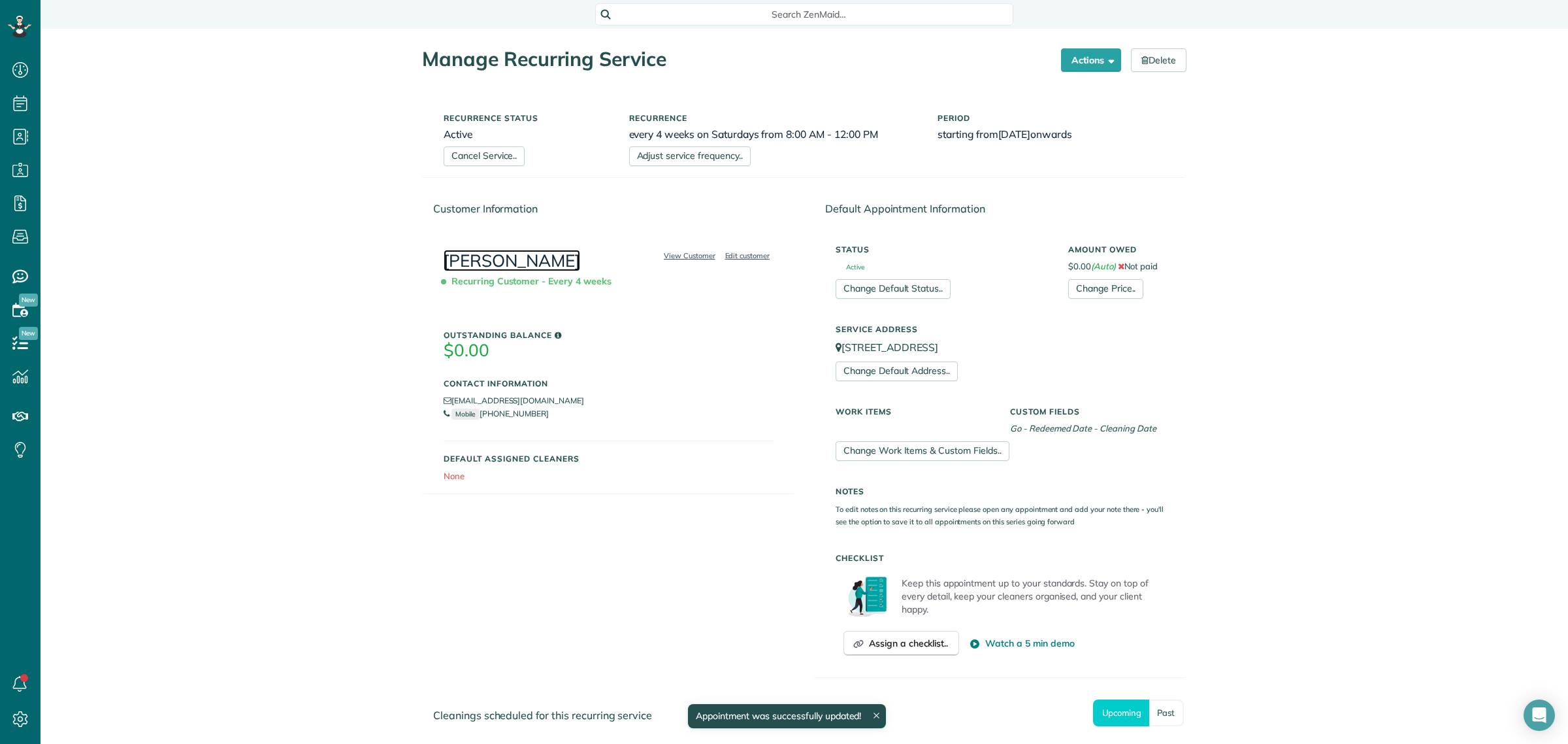
click at [524, 255] on link "[PERSON_NAME]" at bounding box center [511, 260] width 136 height 22
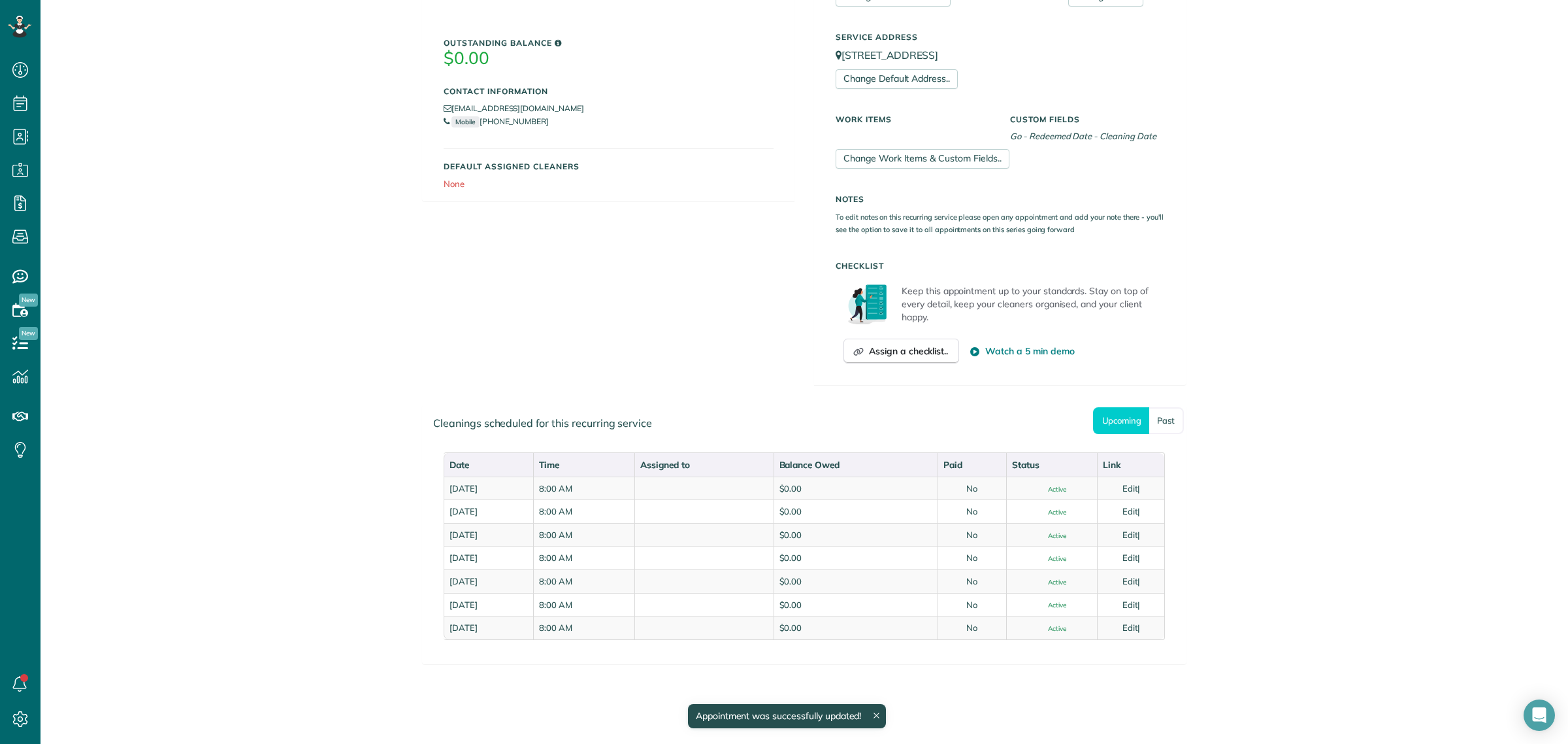
scroll to position [306, 0]
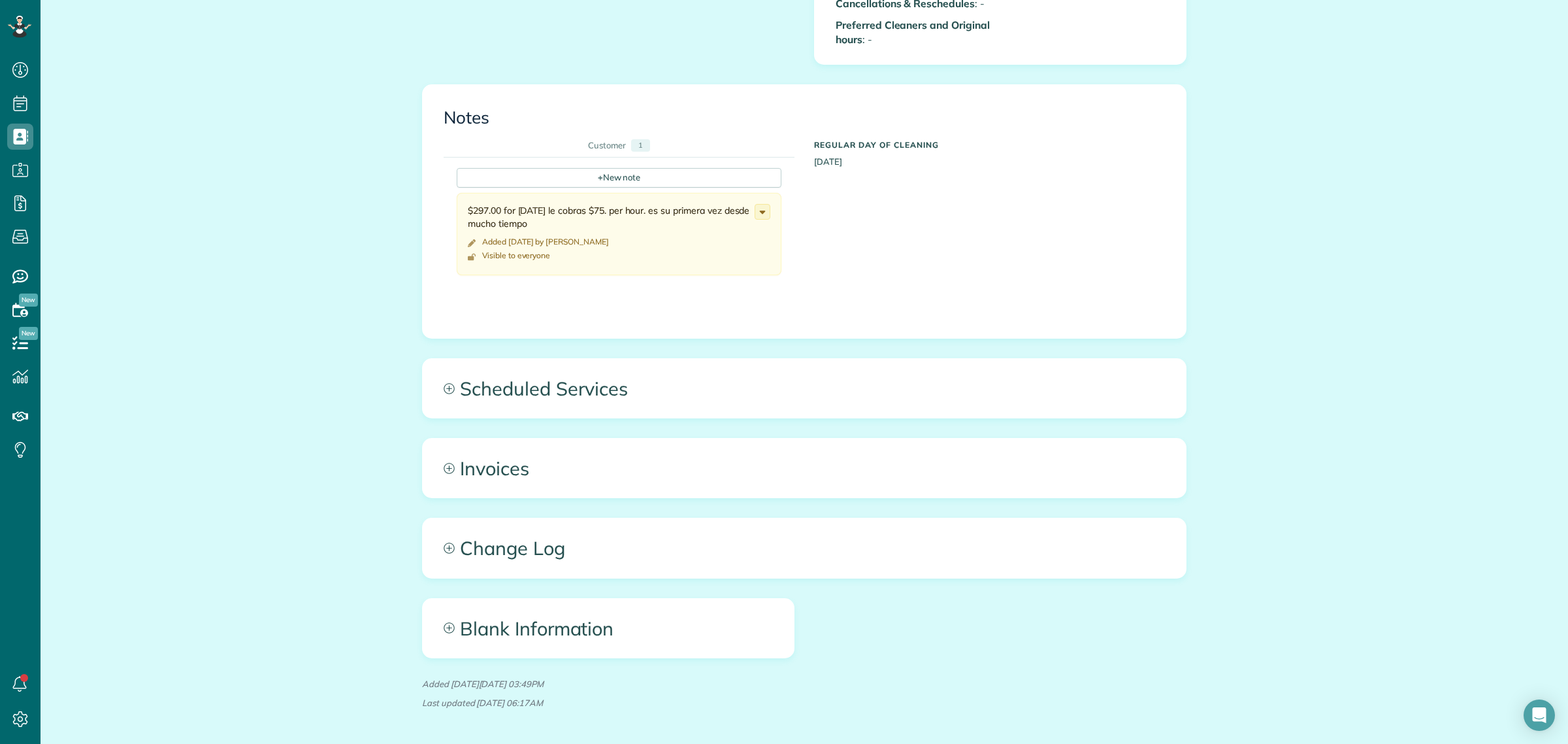
scroll to position [1413, 0]
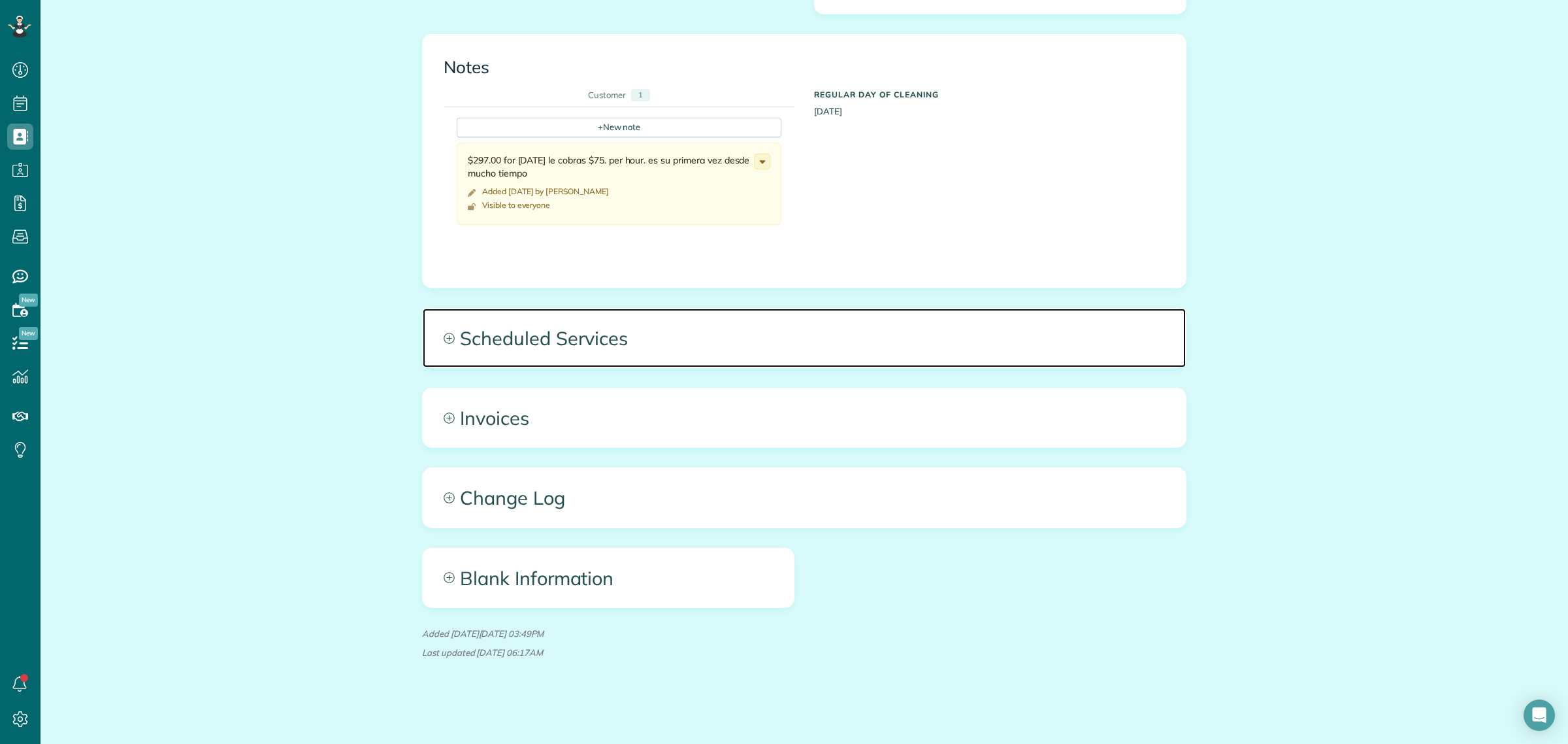
click at [549, 338] on span "Scheduled Services" at bounding box center [804, 338] width 764 height 59
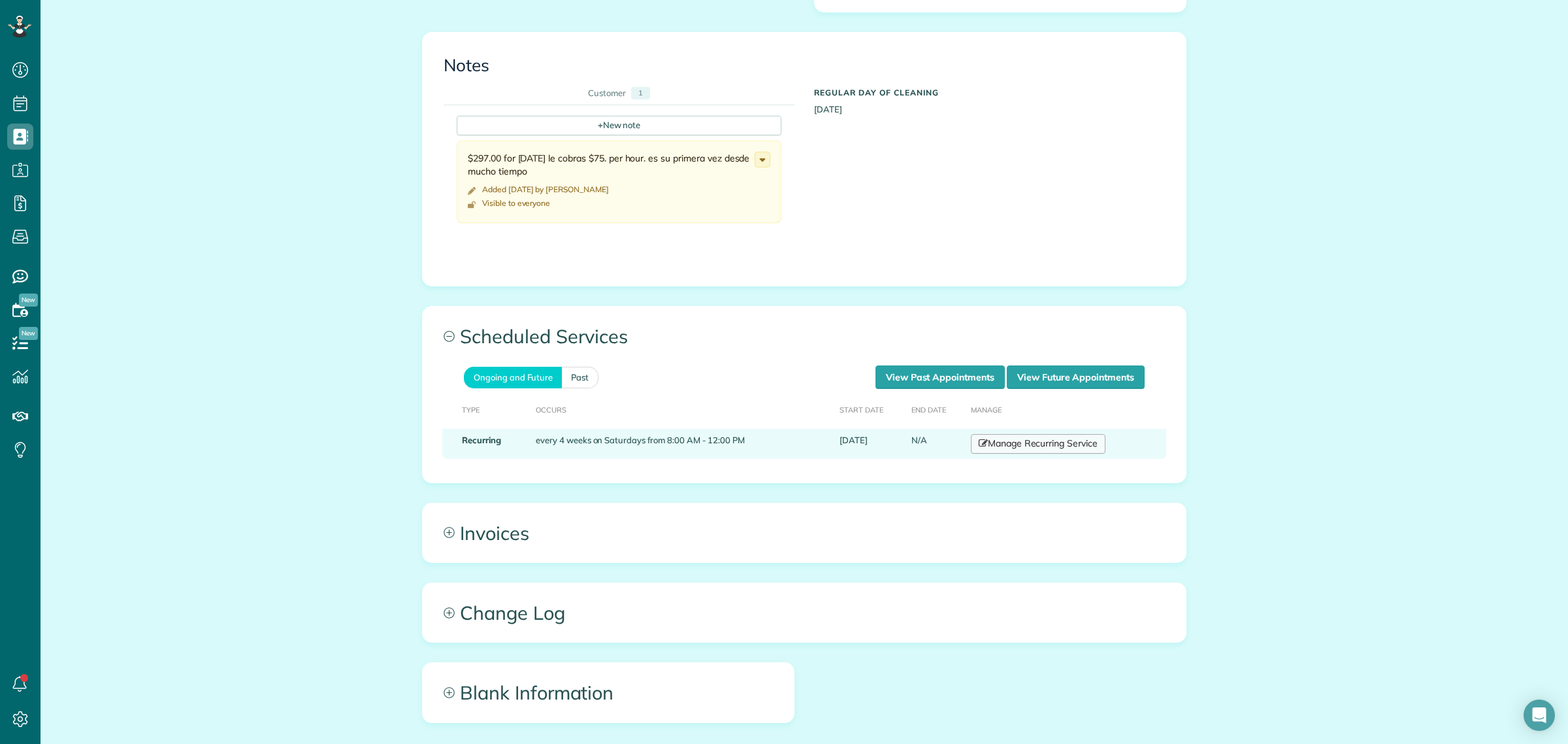
click at [1049, 438] on link "Manage Recurring Service" at bounding box center [1038, 444] width 135 height 20
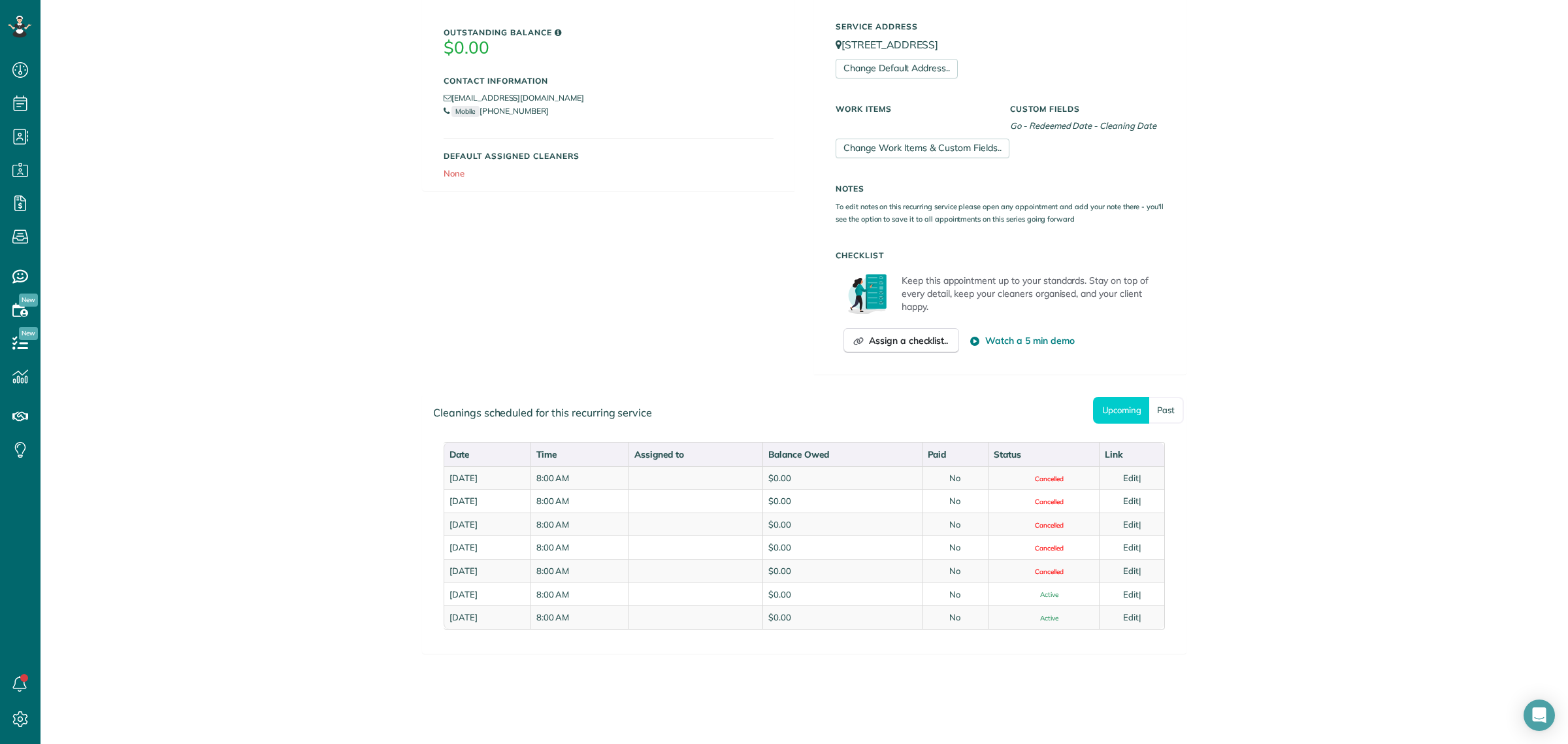
scroll to position [306, 0]
